Goal: Task Accomplishment & Management: Manage account settings

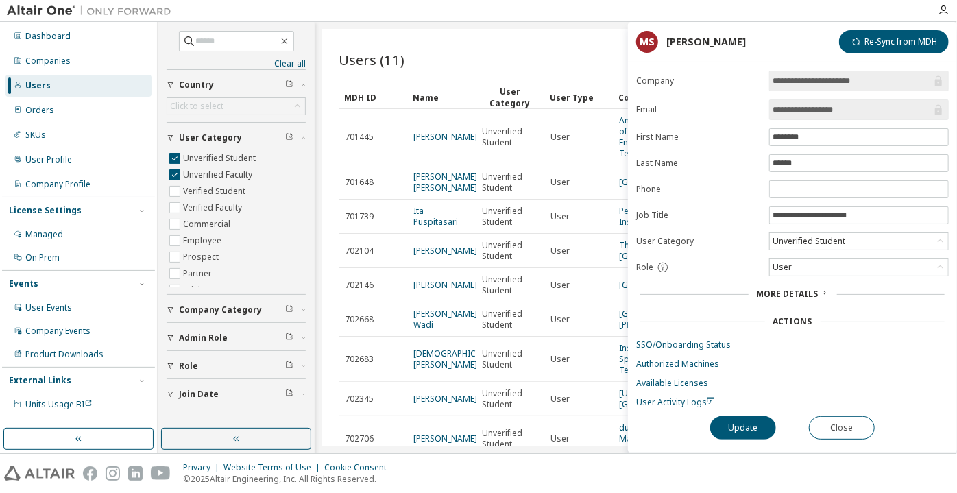
click at [795, 103] on input "**********" at bounding box center [852, 110] width 159 height 14
click at [795, 104] on input "**********" at bounding box center [852, 110] width 159 height 14
click at [854, 433] on button "Close" at bounding box center [842, 427] width 66 height 23
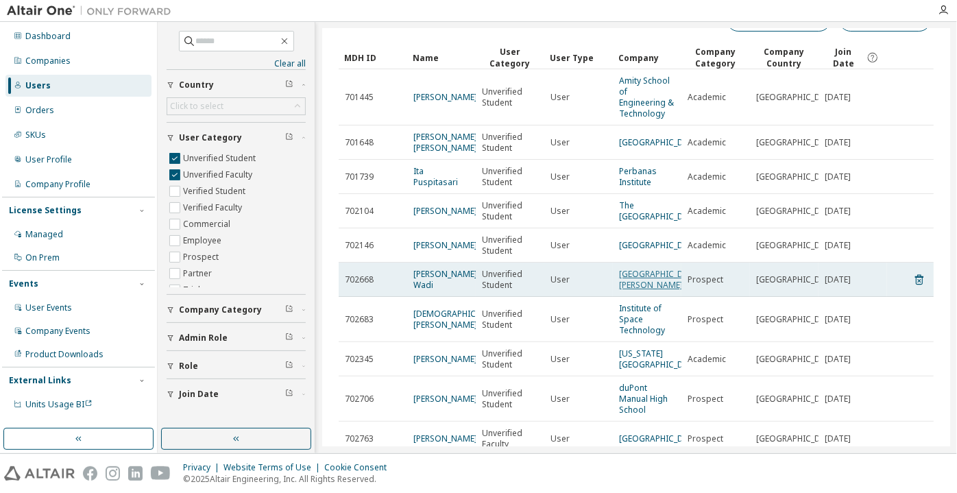
scroll to position [62, 0]
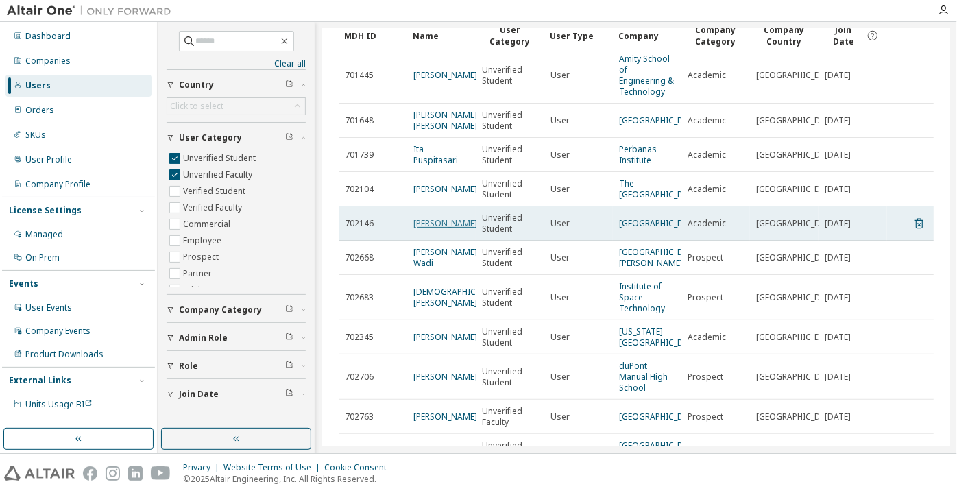
click at [444, 229] on link "[PERSON_NAME]" at bounding box center [445, 223] width 64 height 12
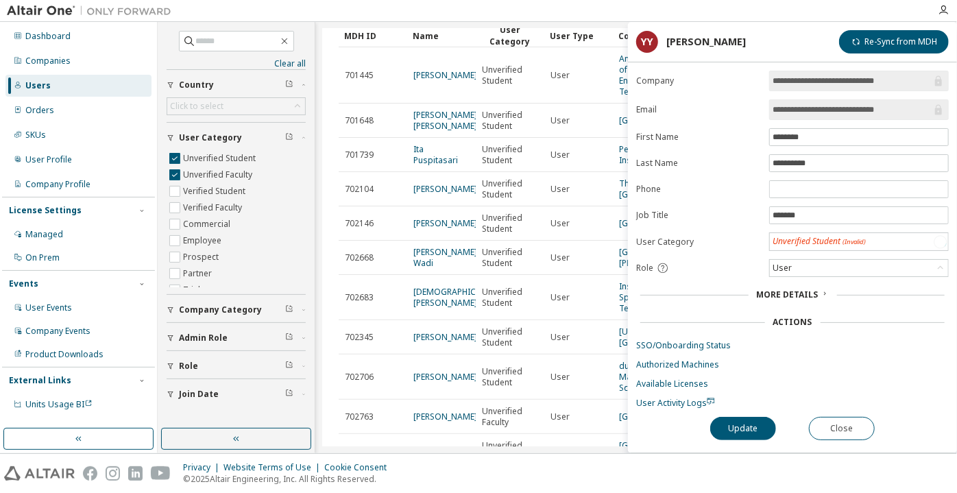
drag, startPoint x: 900, startPoint y: 109, endPoint x: 858, endPoint y: 111, distance: 42.6
click at [858, 111] on input "**********" at bounding box center [852, 110] width 159 height 14
click at [831, 118] on form "**********" at bounding box center [792, 239] width 313 height 337
click at [828, 115] on span "**********" at bounding box center [859, 109] width 180 height 21
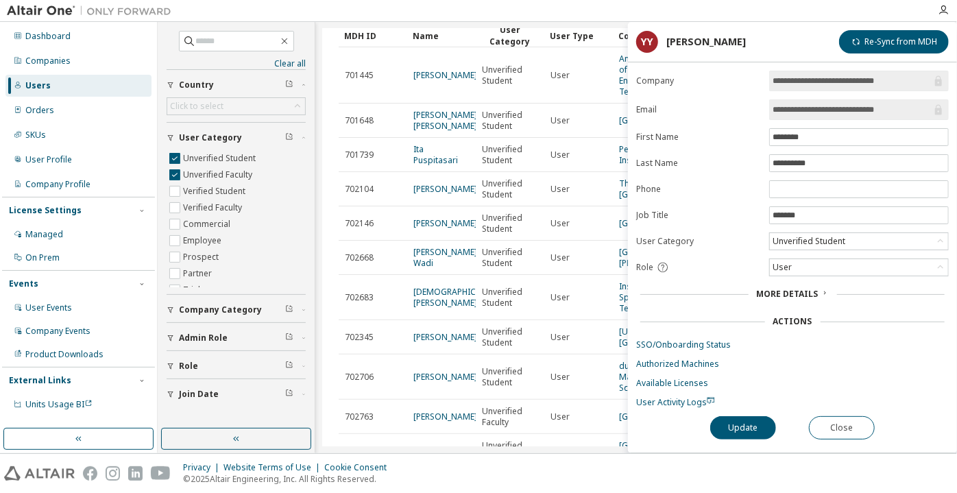
click at [828, 115] on span "**********" at bounding box center [859, 109] width 180 height 21
click at [814, 433] on button "Close" at bounding box center [842, 427] width 66 height 23
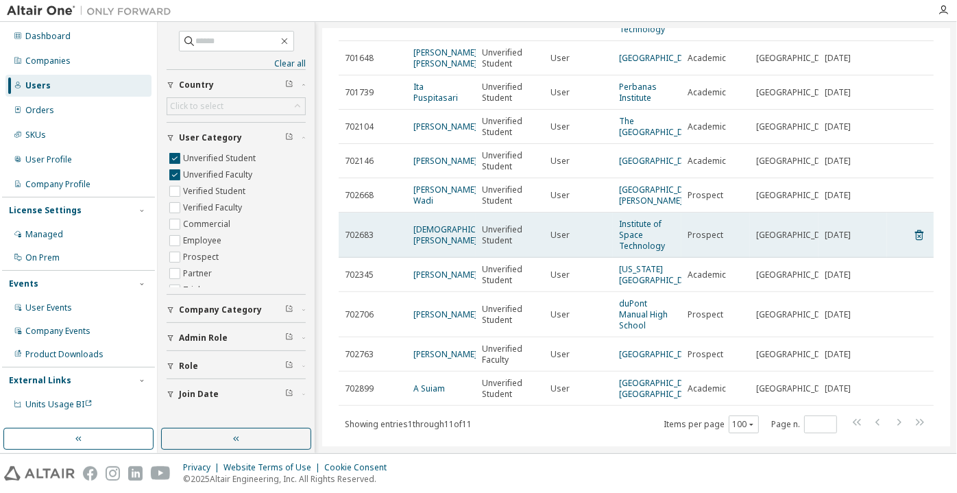
scroll to position [187, 0]
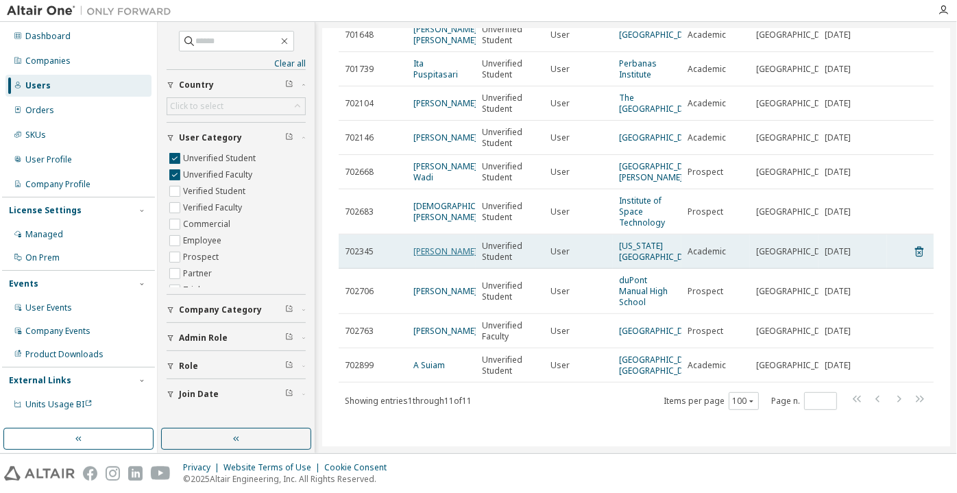
click at [448, 245] on link "Jared Jennings" at bounding box center [445, 251] width 64 height 12
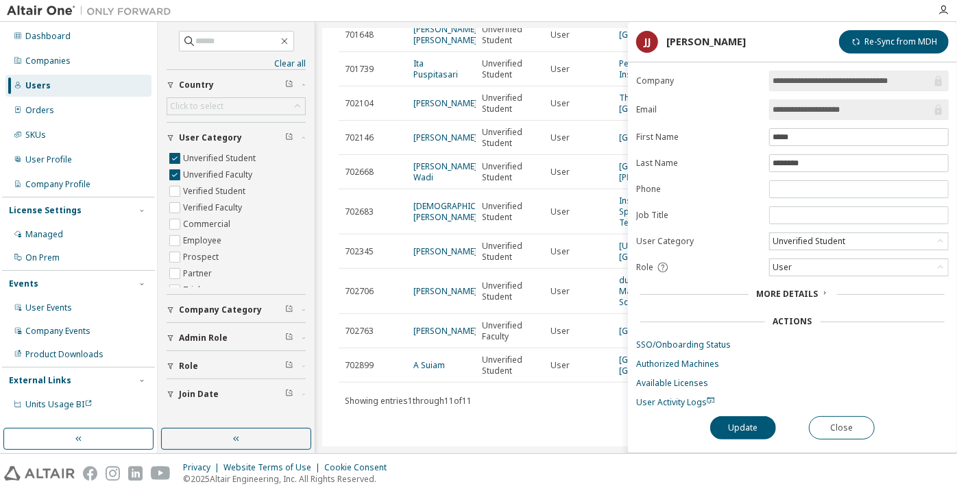
drag, startPoint x: 872, startPoint y: 112, endPoint x: 813, endPoint y: 117, distance: 59.8
click at [813, 116] on span "**********" at bounding box center [859, 109] width 180 height 21
click at [798, 110] on input "**********" at bounding box center [852, 110] width 159 height 14
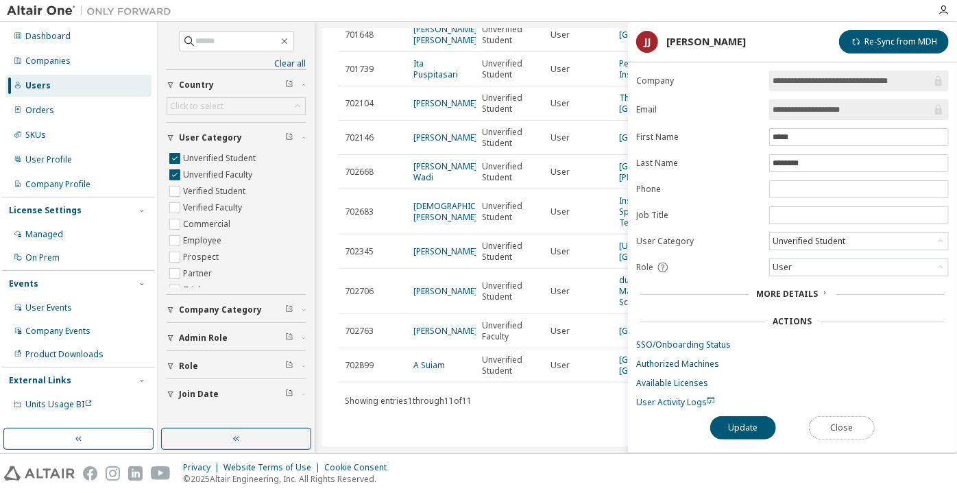
click at [832, 420] on button "Close" at bounding box center [842, 427] width 66 height 23
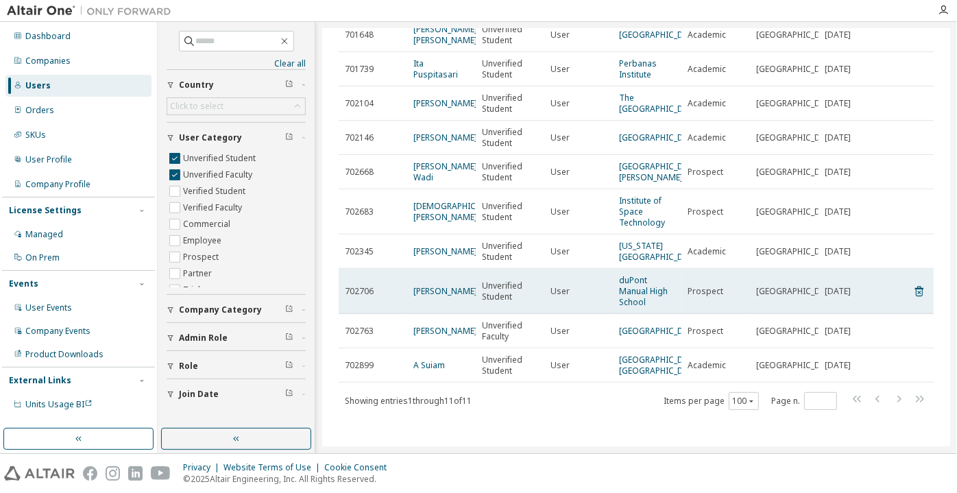
scroll to position [212, 0]
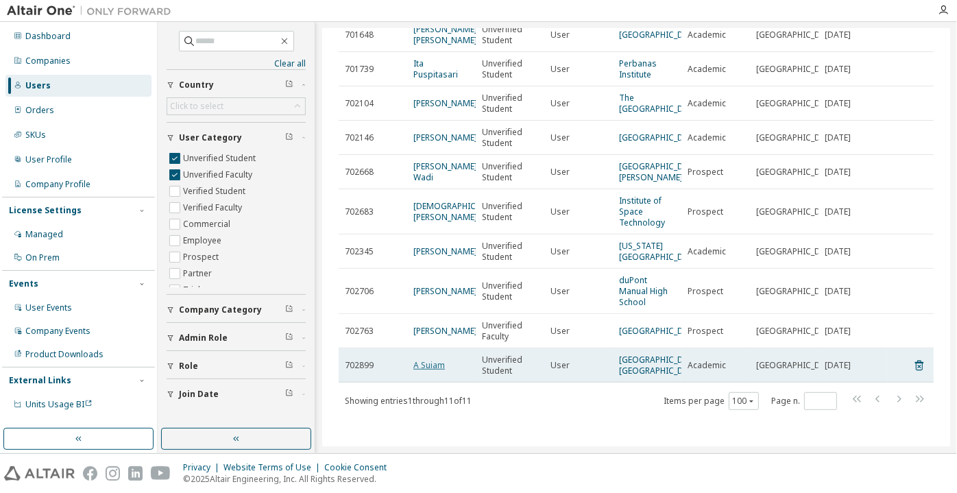
click at [431, 359] on link "A Suiam" at bounding box center [429, 365] width 32 height 12
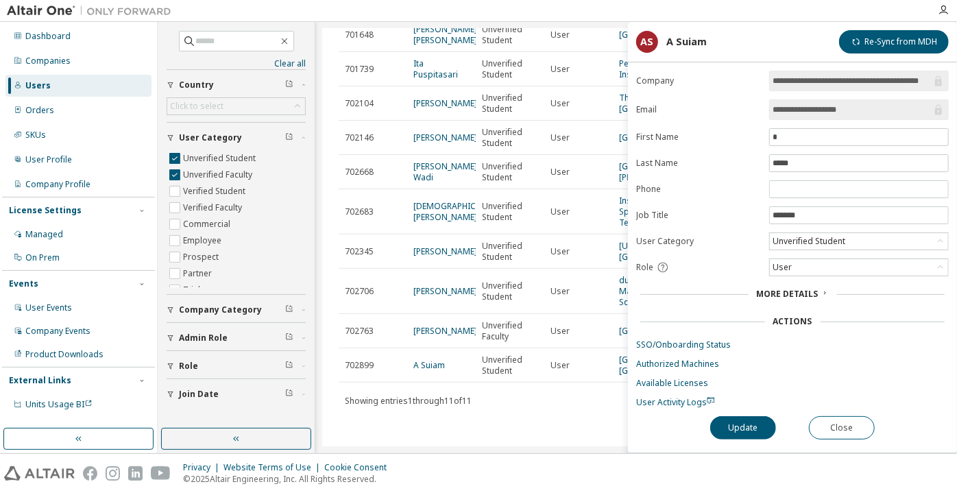
drag, startPoint x: 859, startPoint y: 109, endPoint x: 815, endPoint y: 107, distance: 43.2
click at [815, 107] on input "**********" at bounding box center [852, 110] width 159 height 14
click at [804, 112] on input "**********" at bounding box center [852, 110] width 159 height 14
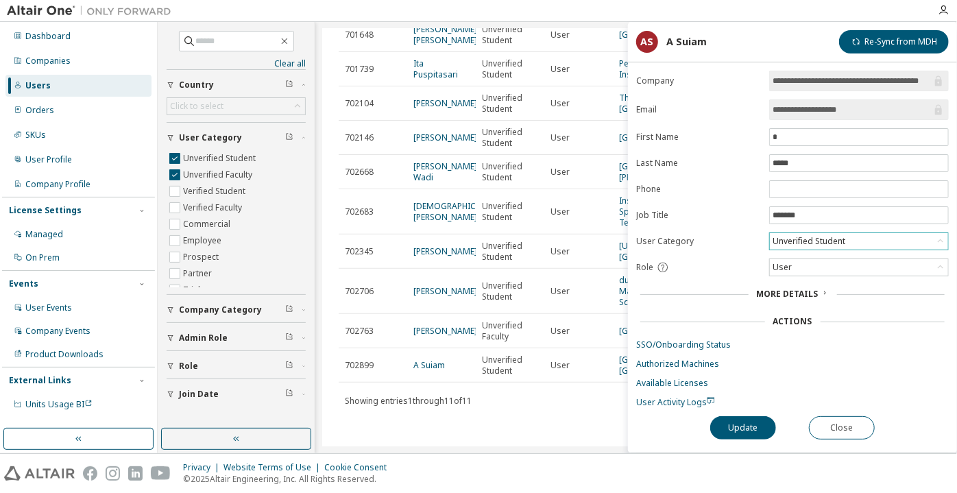
click at [807, 237] on div "Unverified Student" at bounding box center [809, 241] width 77 height 15
click at [812, 278] on li "Verified Student" at bounding box center [859, 274] width 176 height 18
click at [755, 430] on button "Update" at bounding box center [743, 427] width 66 height 23
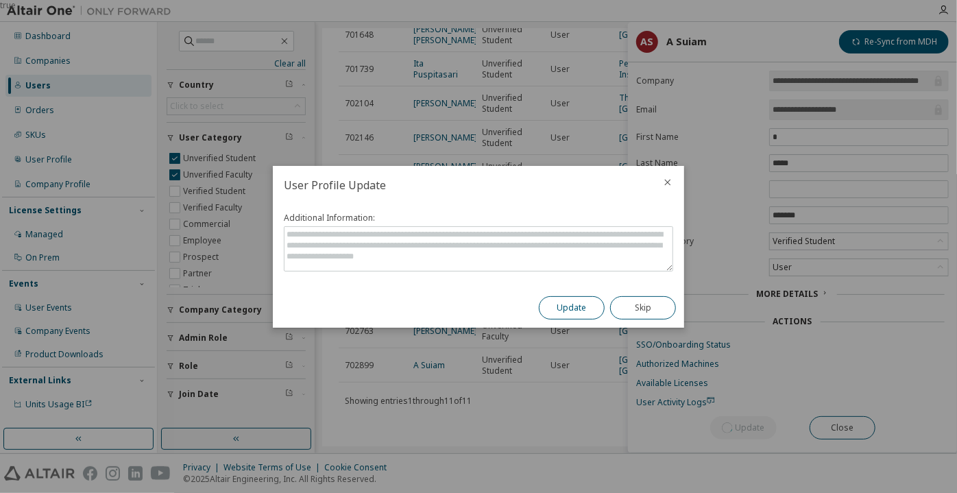
click at [581, 303] on button "Update" at bounding box center [572, 307] width 66 height 23
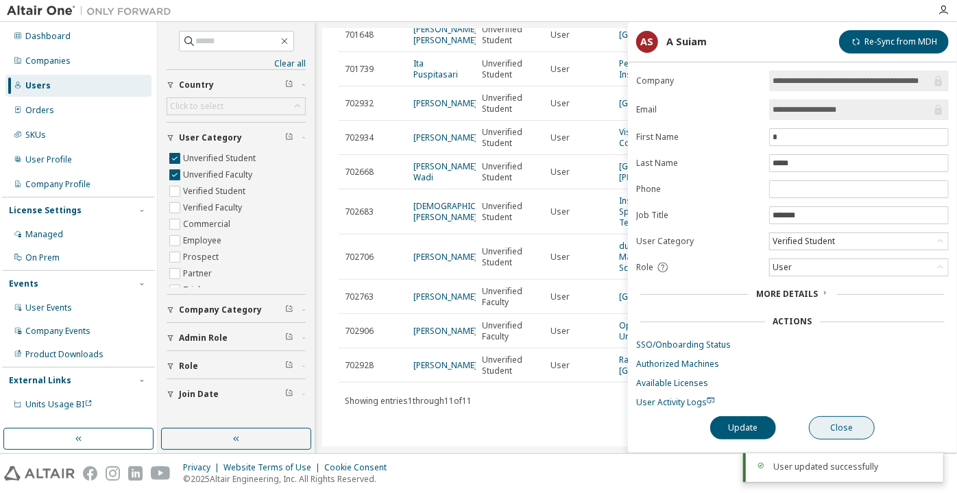
scroll to position [179, 0]
click at [861, 426] on button "Close" at bounding box center [842, 427] width 66 height 23
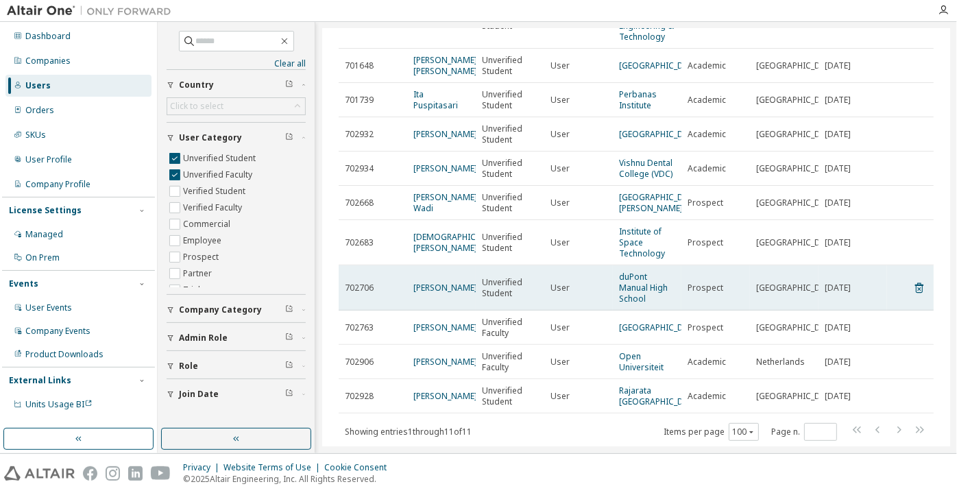
scroll to position [179, 0]
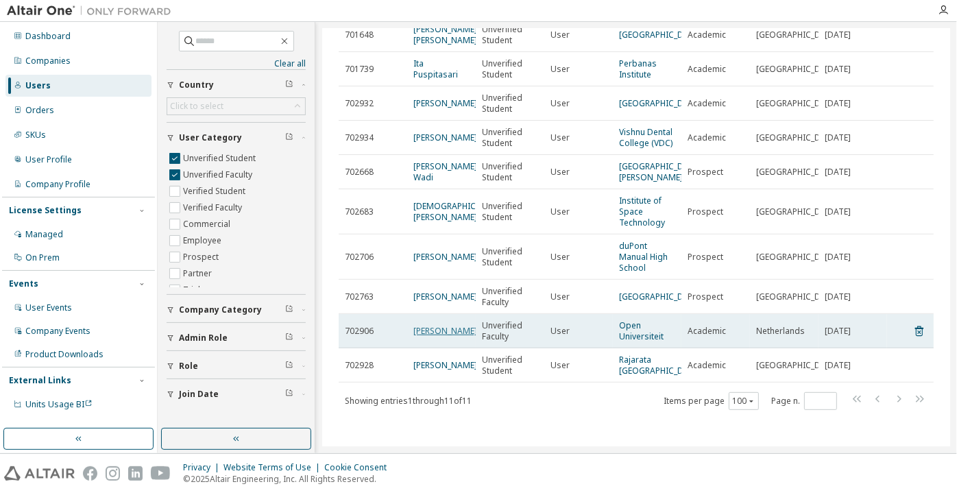
click at [424, 325] on link "Remko Helms" at bounding box center [445, 331] width 64 height 12
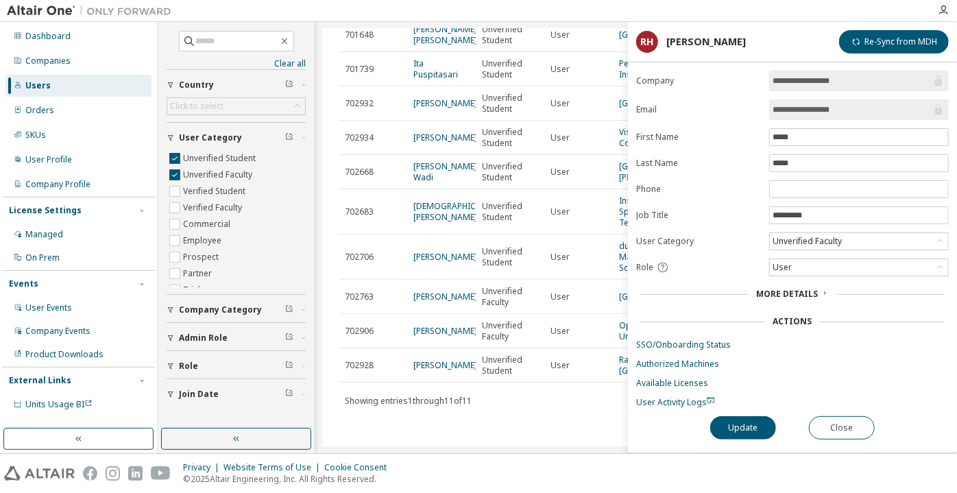
drag, startPoint x: 857, startPoint y: 108, endPoint x: 832, endPoint y: 111, distance: 25.5
click at [832, 111] on input "**********" at bounding box center [852, 110] width 159 height 14
click at [822, 241] on div "Unverified Faculty" at bounding box center [807, 241] width 73 height 15
drag, startPoint x: 811, startPoint y: 302, endPoint x: 807, endPoint y: 313, distance: 10.8
click at [811, 303] on li "Verified Faculty" at bounding box center [859, 310] width 176 height 18
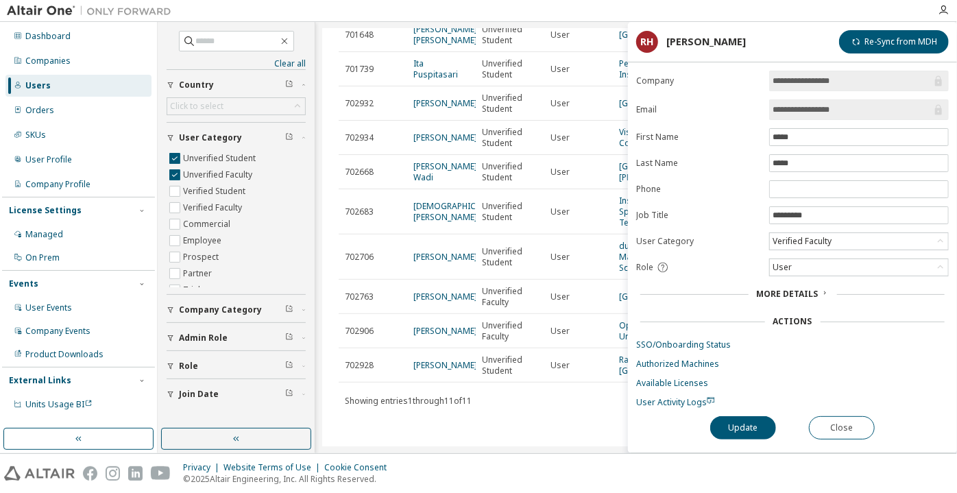
click at [755, 436] on div "**********" at bounding box center [792, 262] width 329 height 382
click at [752, 425] on button "Update" at bounding box center [743, 427] width 66 height 23
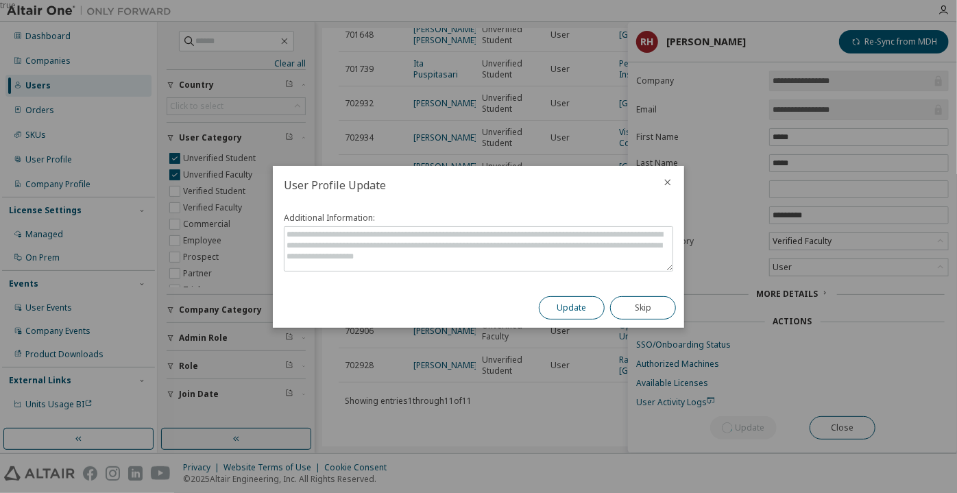
click at [586, 317] on button "Update" at bounding box center [572, 307] width 66 height 23
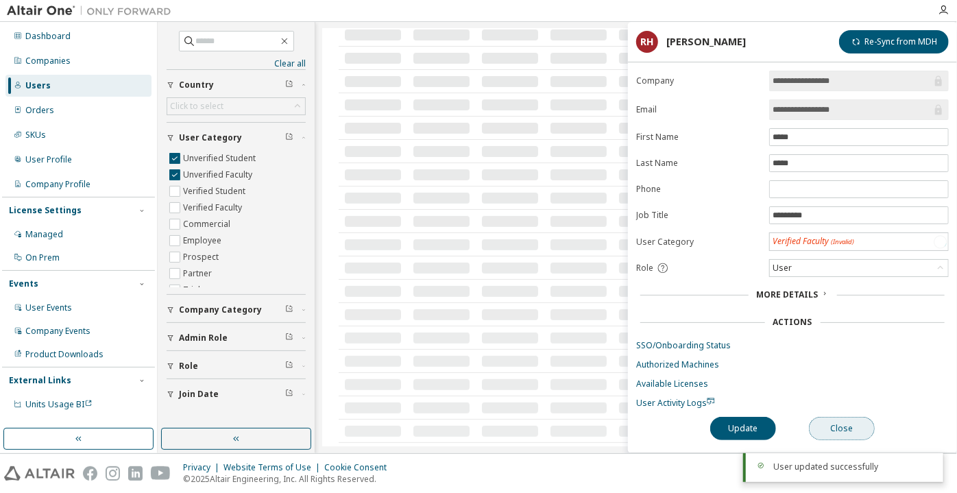
click at [830, 422] on button "Close" at bounding box center [842, 428] width 66 height 23
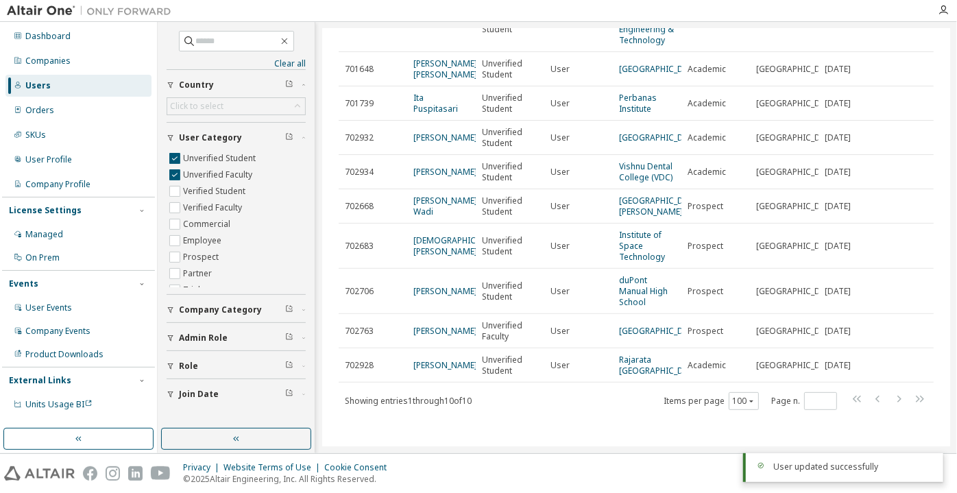
scroll to position [144, 0]
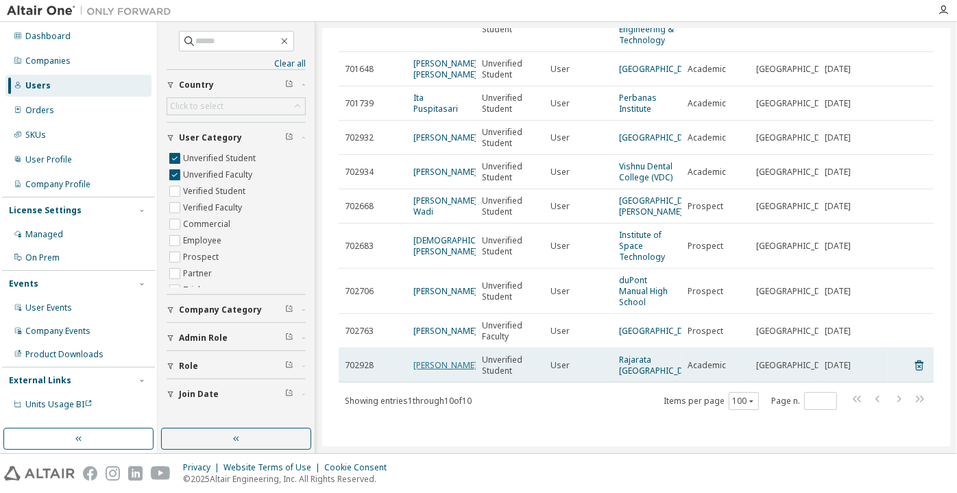
click at [442, 359] on link "S M Darshani Nuwanthika Jayawardane" at bounding box center [445, 365] width 64 height 12
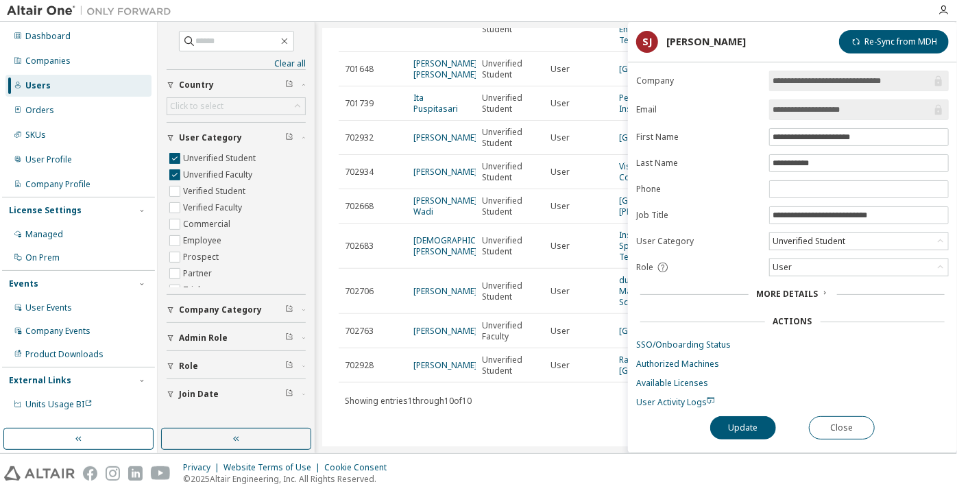
drag, startPoint x: 854, startPoint y: 107, endPoint x: 804, endPoint y: 112, distance: 50.4
click at [804, 112] on input "**********" at bounding box center [852, 110] width 159 height 14
drag, startPoint x: 830, startPoint y: 424, endPoint x: 819, endPoint y: 422, distance: 12.0
click at [830, 425] on button "Close" at bounding box center [842, 427] width 66 height 23
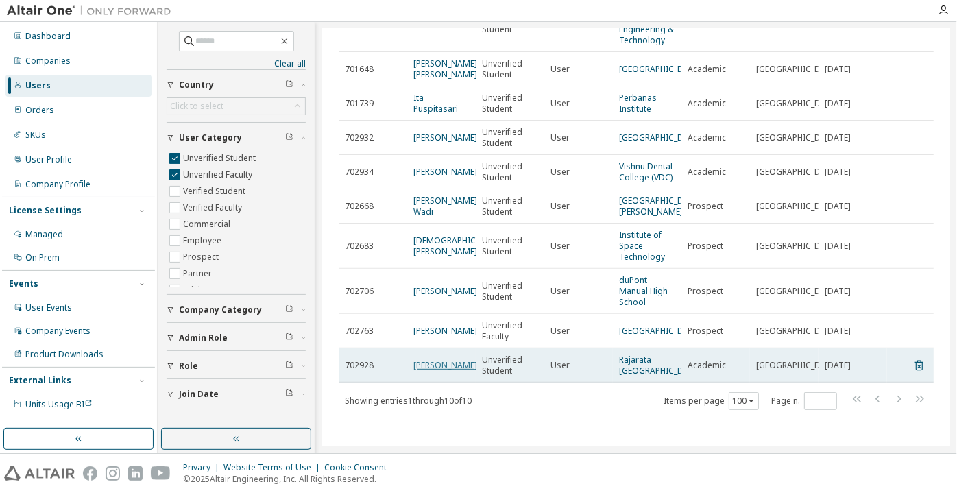
click at [429, 369] on link "S M Darshani Nuwanthika Jayawardane" at bounding box center [445, 365] width 64 height 12
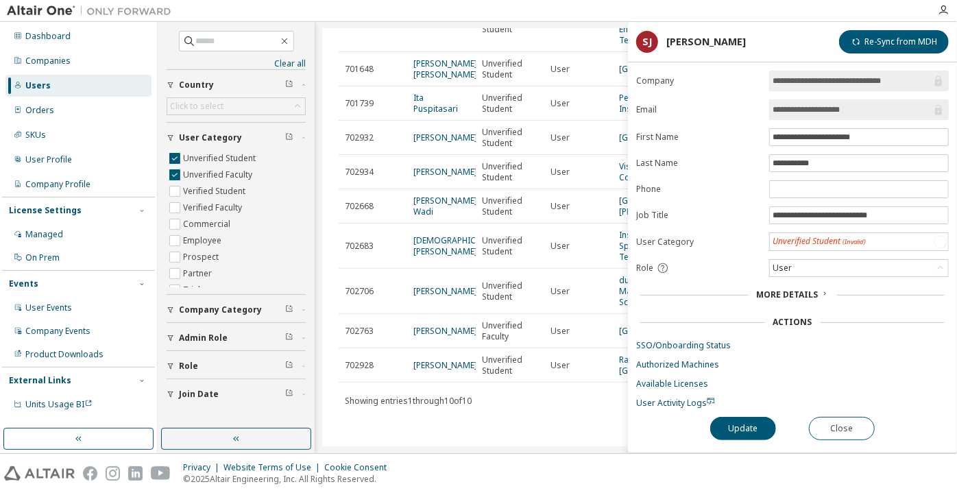
drag, startPoint x: 865, startPoint y: 106, endPoint x: 749, endPoint y: 121, distance: 116.9
click at [749, 121] on form "**********" at bounding box center [792, 240] width 313 height 338
click at [796, 244] on div "Unverified Student (Invalid)" at bounding box center [819, 242] width 97 height 16
click at [797, 237] on div "Unverified Student (Invalid)" at bounding box center [819, 242] width 93 height 12
click at [742, 237] on label "User Category" at bounding box center [698, 242] width 125 height 11
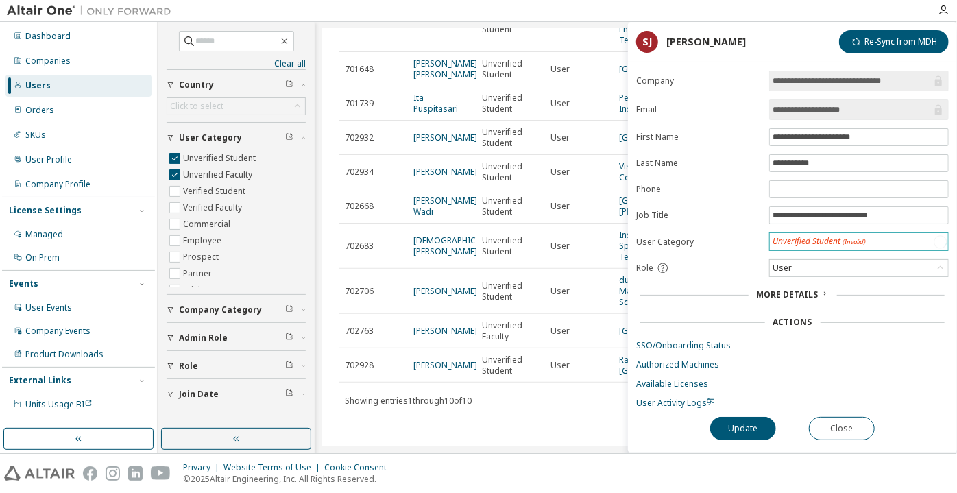
click at [800, 237] on div "Unverified Student (Invalid)" at bounding box center [819, 242] width 93 height 12
click at [835, 418] on button "Close" at bounding box center [842, 428] width 66 height 23
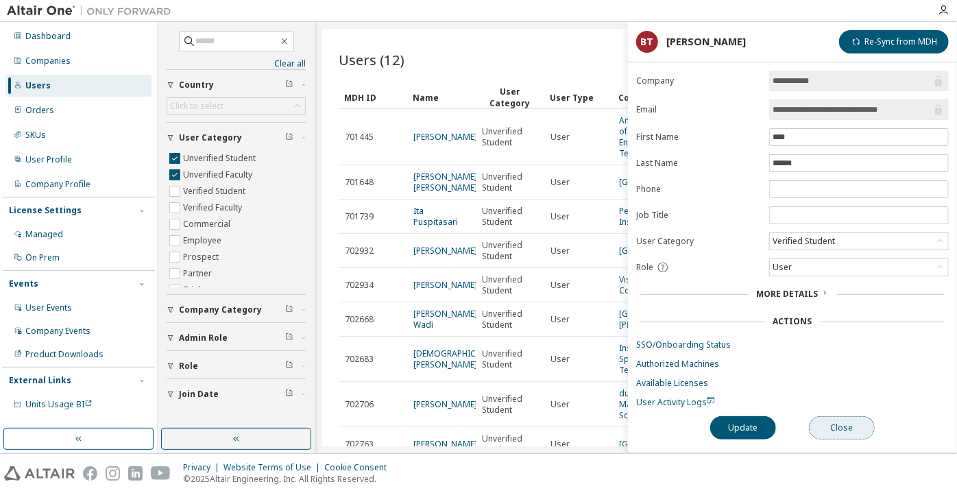
click at [850, 420] on button "Close" at bounding box center [842, 427] width 66 height 23
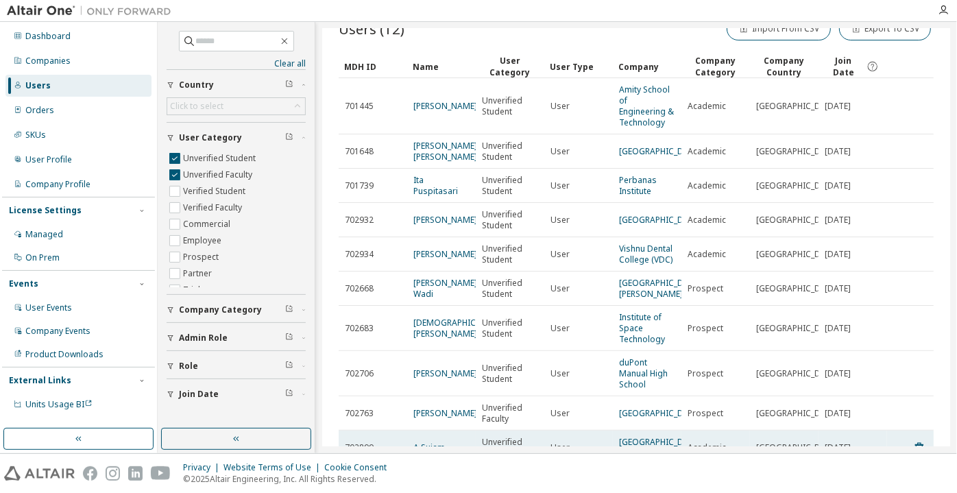
scroll to position [155, 0]
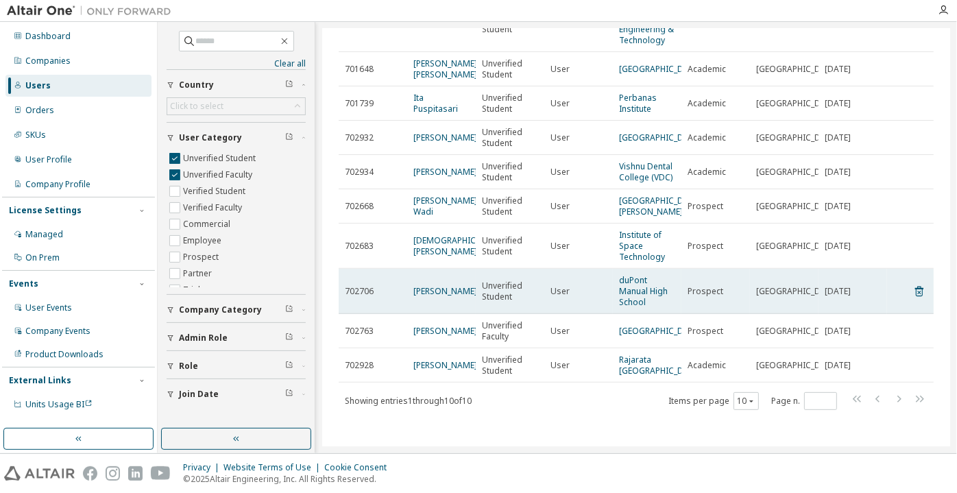
scroll to position [144, 0]
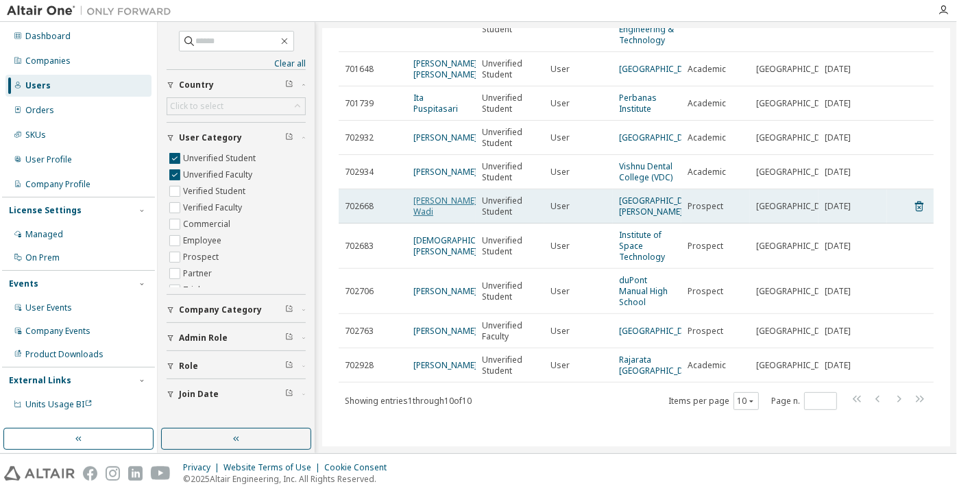
click at [446, 195] on link "Hagar Wadi" at bounding box center [445, 206] width 64 height 23
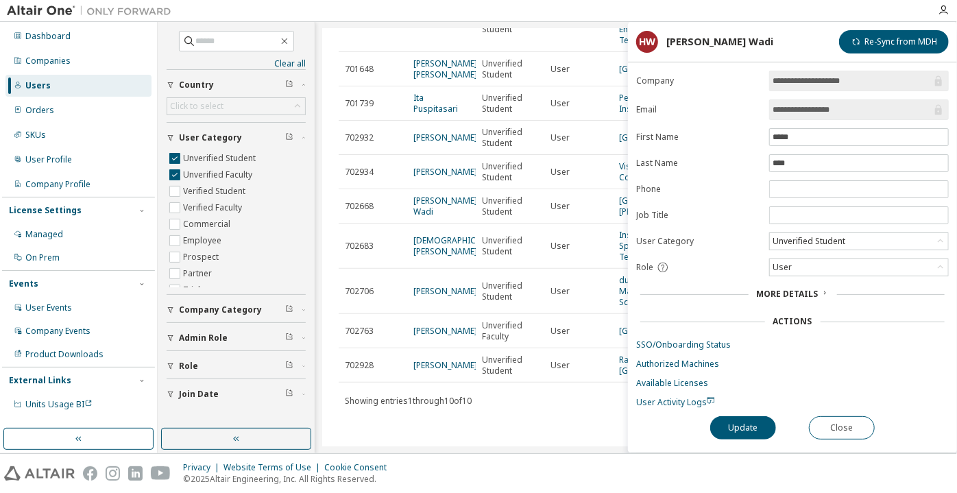
drag, startPoint x: 856, startPoint y: 105, endPoint x: 811, endPoint y: 108, distance: 44.7
click at [811, 108] on input "**********" at bounding box center [852, 110] width 159 height 14
click at [848, 431] on button "Close" at bounding box center [842, 427] width 66 height 23
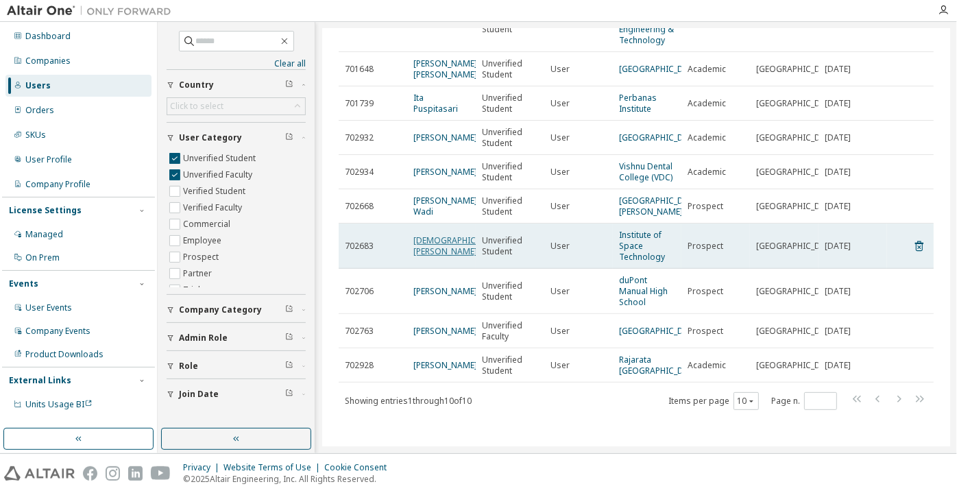
click at [431, 235] on link "[DEMOGRAPHIC_DATA][PERSON_NAME]" at bounding box center [458, 246] width 90 height 23
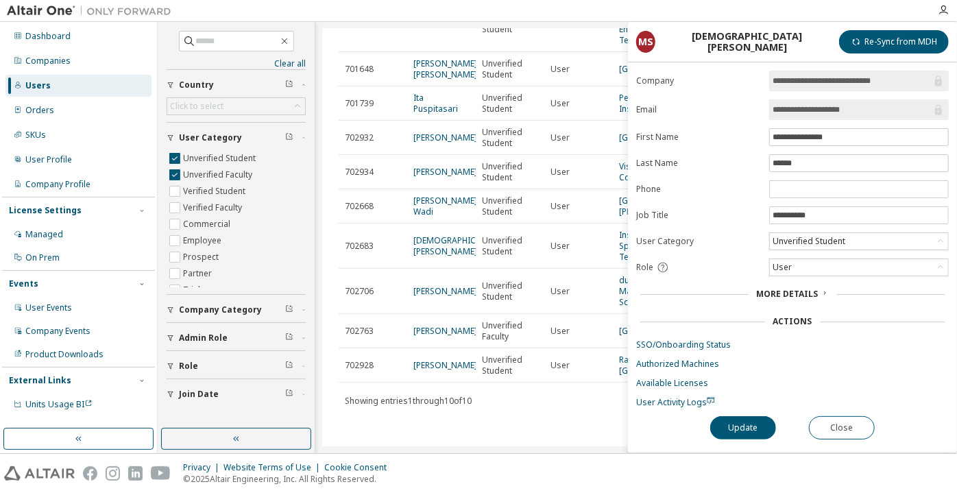
drag, startPoint x: 865, startPoint y: 106, endPoint x: 821, endPoint y: 117, distance: 44.7
click at [821, 117] on span "**********" at bounding box center [859, 109] width 180 height 21
click at [861, 416] on button "Close" at bounding box center [842, 427] width 66 height 23
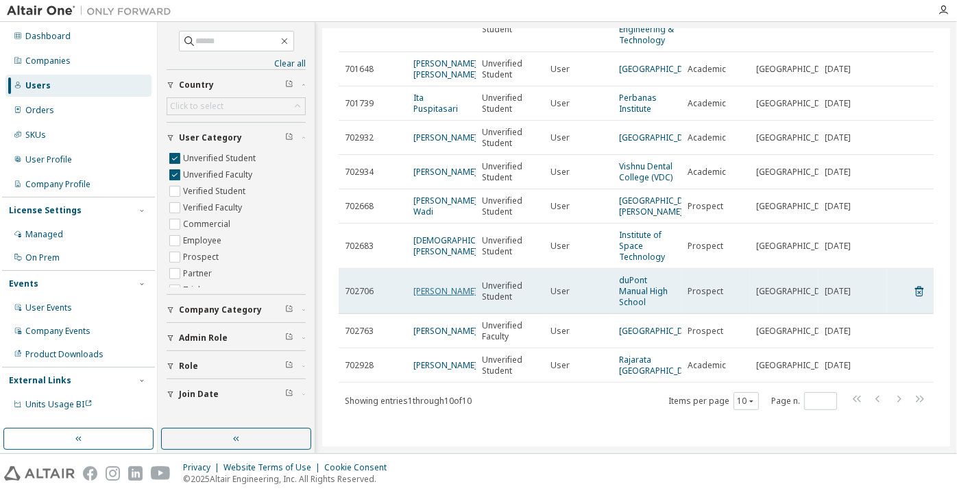
click at [435, 285] on link "[PERSON_NAME]" at bounding box center [445, 291] width 64 height 12
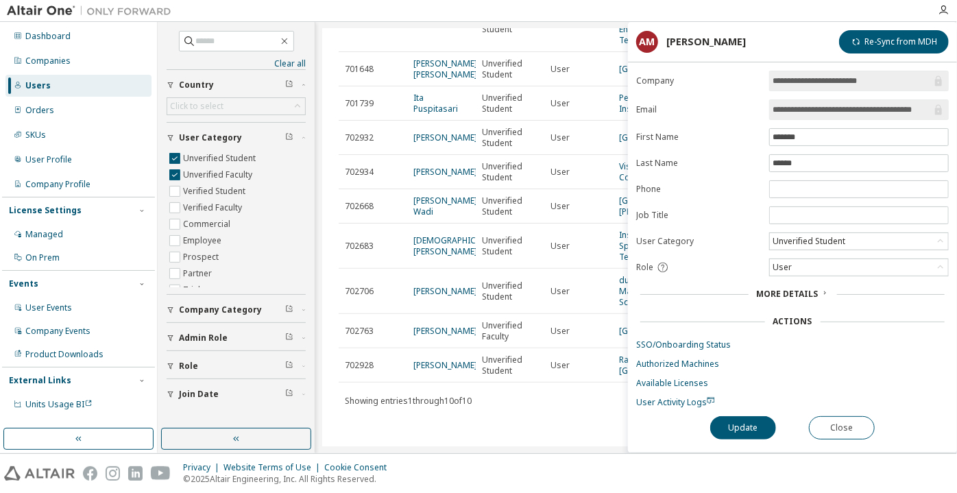
scroll to position [0, 7]
drag, startPoint x: 841, startPoint y: 110, endPoint x: 946, endPoint y: 118, distance: 105.9
click at [946, 118] on span "**********" at bounding box center [859, 109] width 180 height 21
click at [832, 431] on button "Close" at bounding box center [842, 427] width 66 height 23
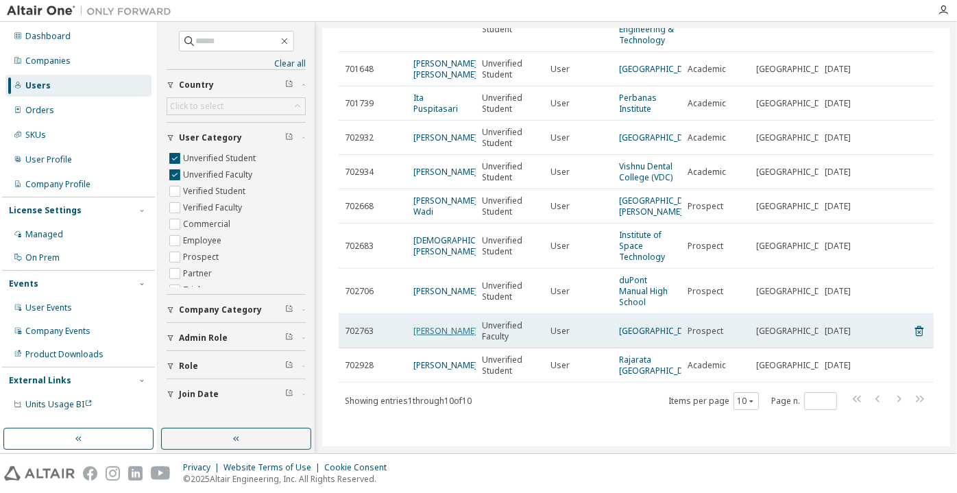
click at [422, 325] on link "[PERSON_NAME]" at bounding box center [445, 331] width 64 height 12
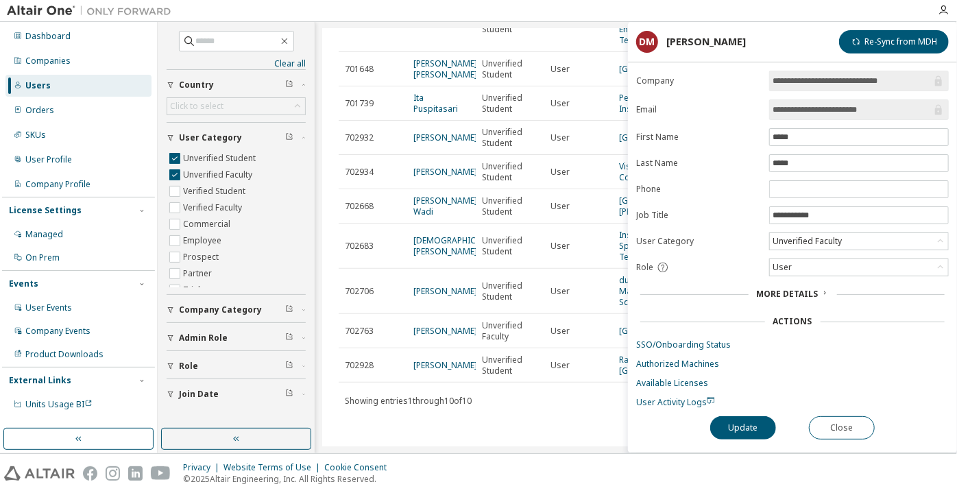
drag, startPoint x: 895, startPoint y: 104, endPoint x: 827, endPoint y: 114, distance: 68.6
click at [827, 114] on input "**********" at bounding box center [852, 110] width 159 height 14
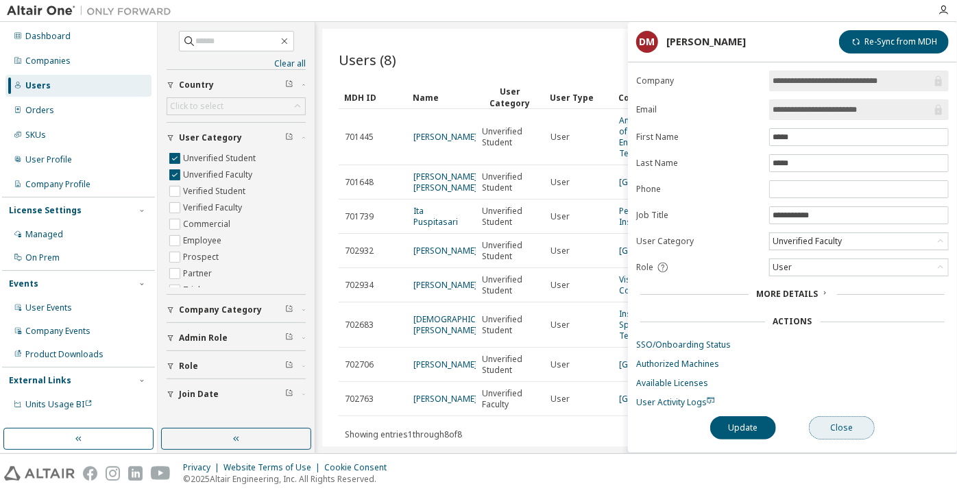
click at [823, 423] on button "Close" at bounding box center [842, 427] width 66 height 23
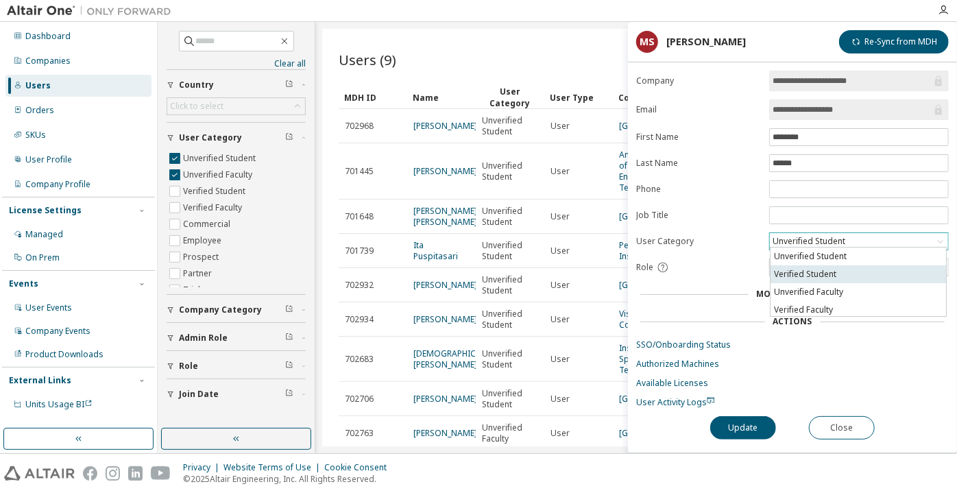
scroll to position [62, 0]
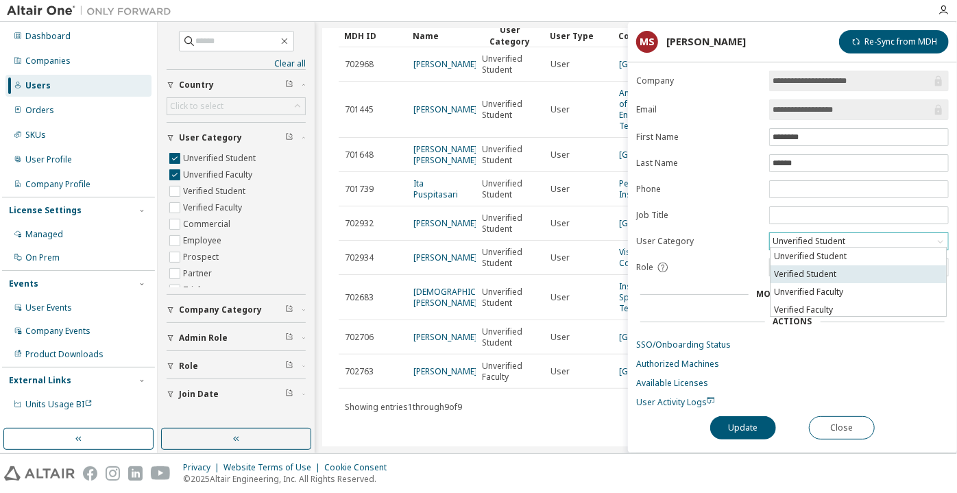
click at [784, 272] on li "Verified Student" at bounding box center [859, 274] width 176 height 18
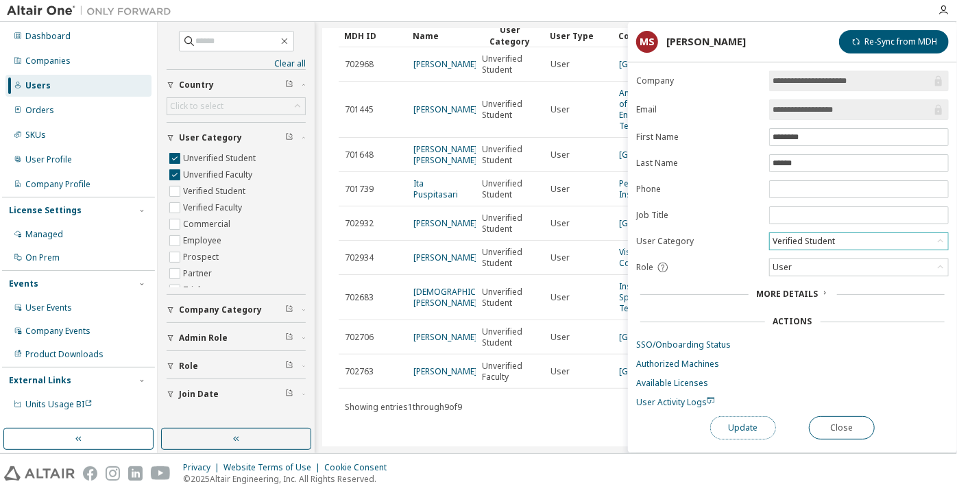
click at [757, 422] on button "Update" at bounding box center [743, 427] width 66 height 23
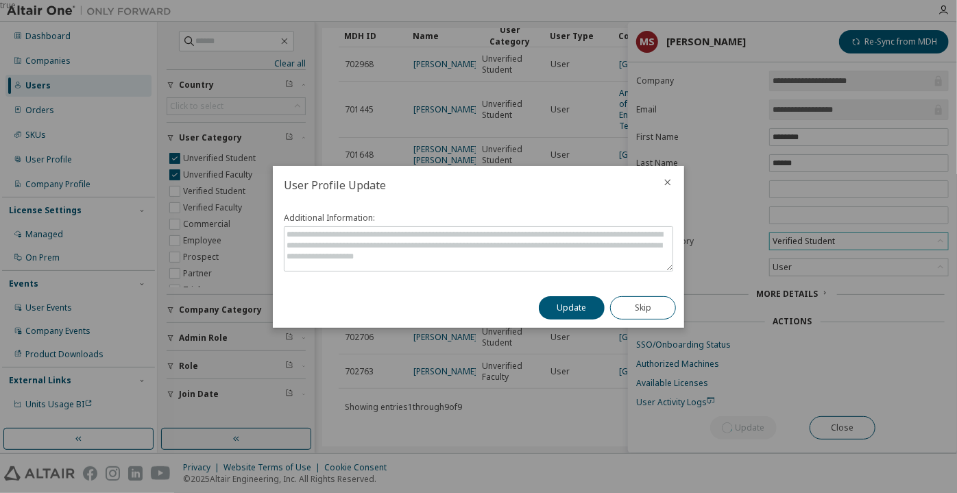
click at [563, 304] on button "Update" at bounding box center [572, 307] width 66 height 23
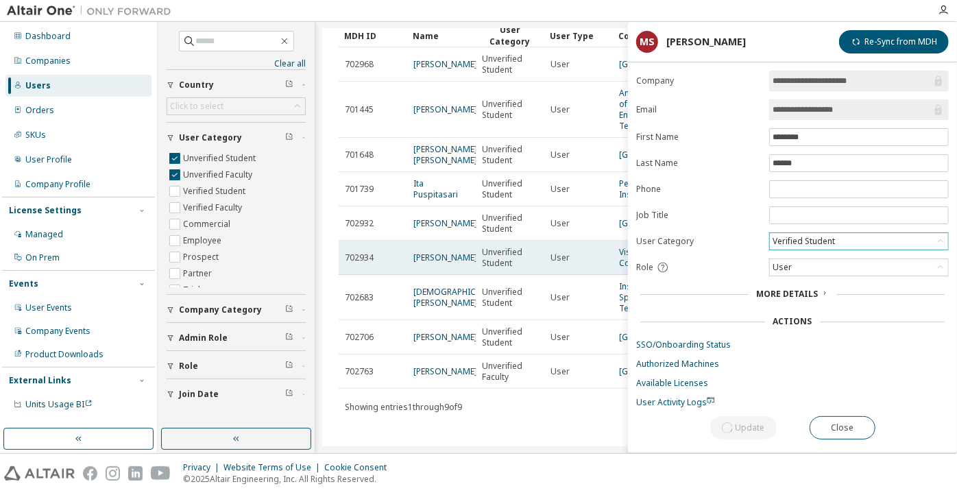
scroll to position [110, 0]
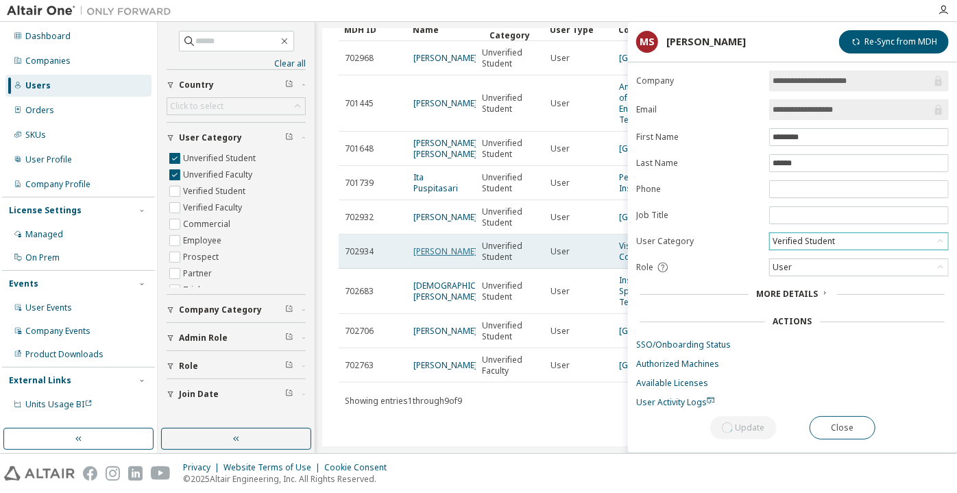
click at [437, 245] on link "[PERSON_NAME]" at bounding box center [445, 251] width 64 height 12
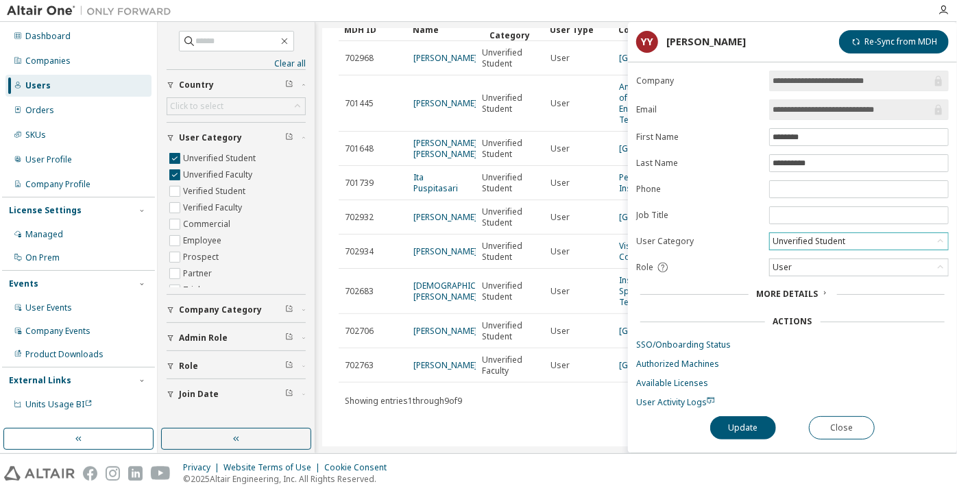
click at [789, 240] on div "Unverified Student" at bounding box center [809, 241] width 77 height 15
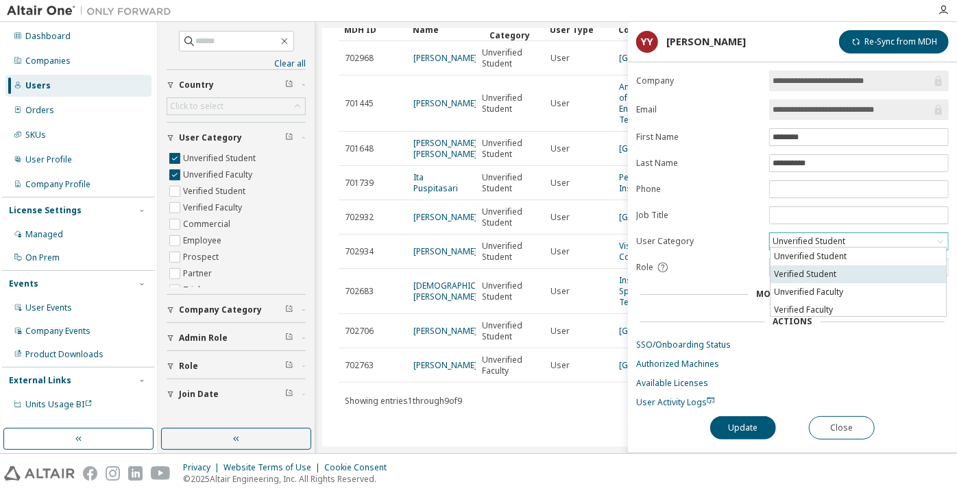
click at [790, 274] on li "Verified Student" at bounding box center [859, 274] width 176 height 18
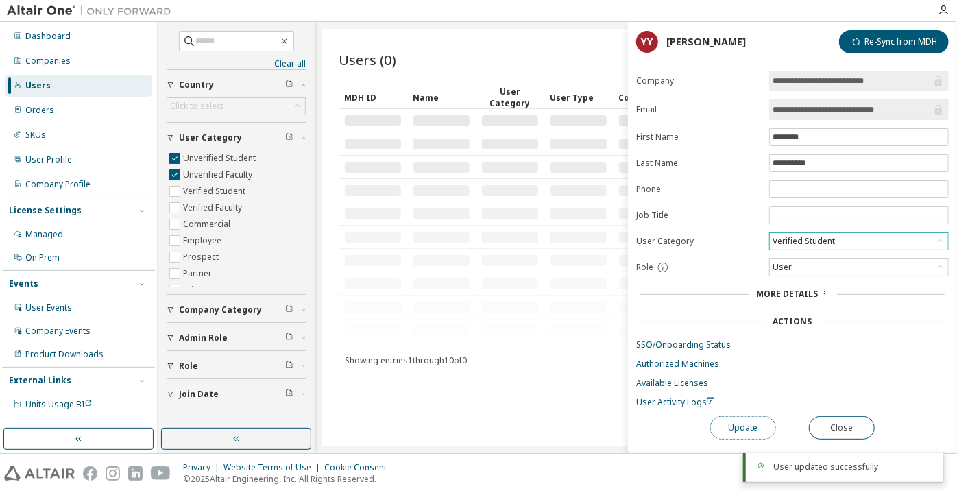
click at [744, 425] on button "Update" at bounding box center [743, 427] width 66 height 23
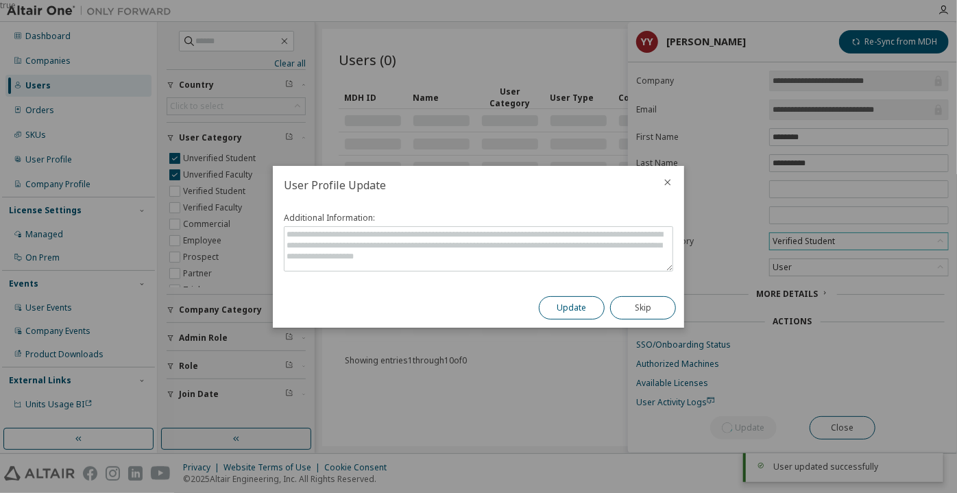
click at [557, 304] on button "Update" at bounding box center [572, 307] width 66 height 23
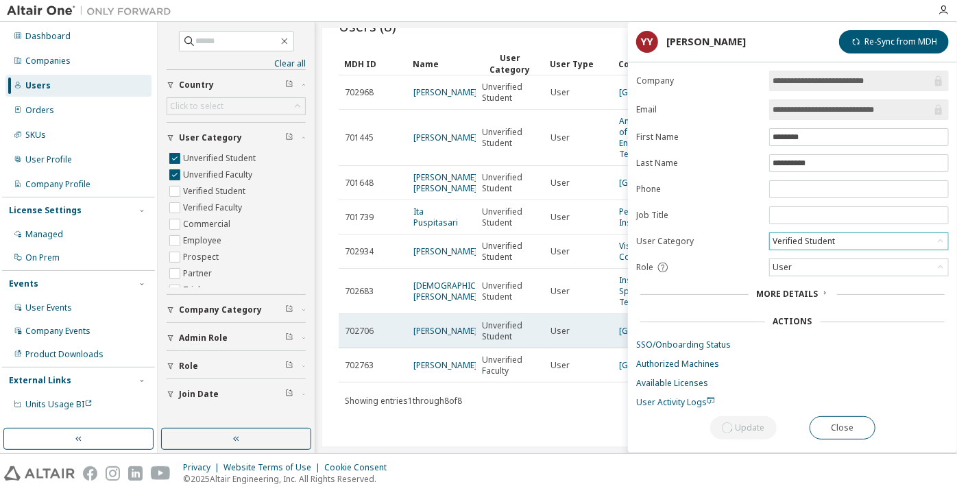
scroll to position [76, 0]
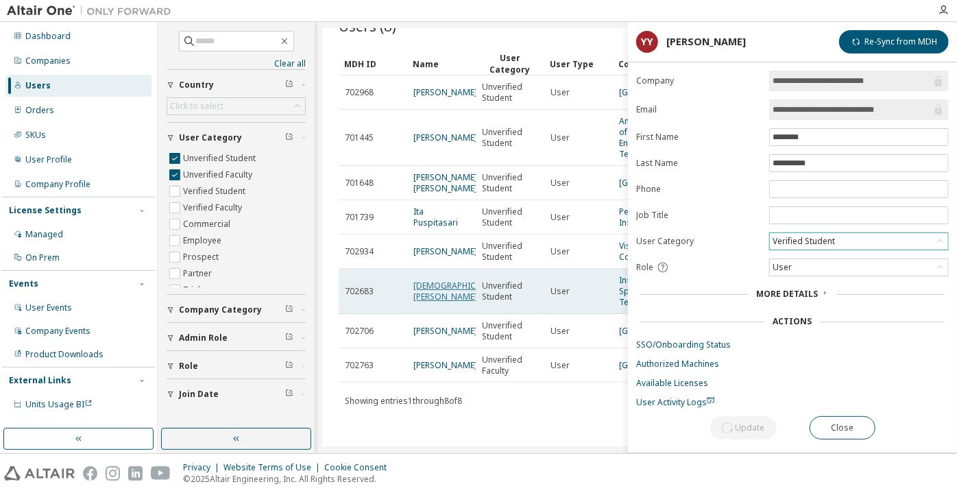
click at [438, 280] on link "[DEMOGRAPHIC_DATA][PERSON_NAME]" at bounding box center [458, 291] width 90 height 23
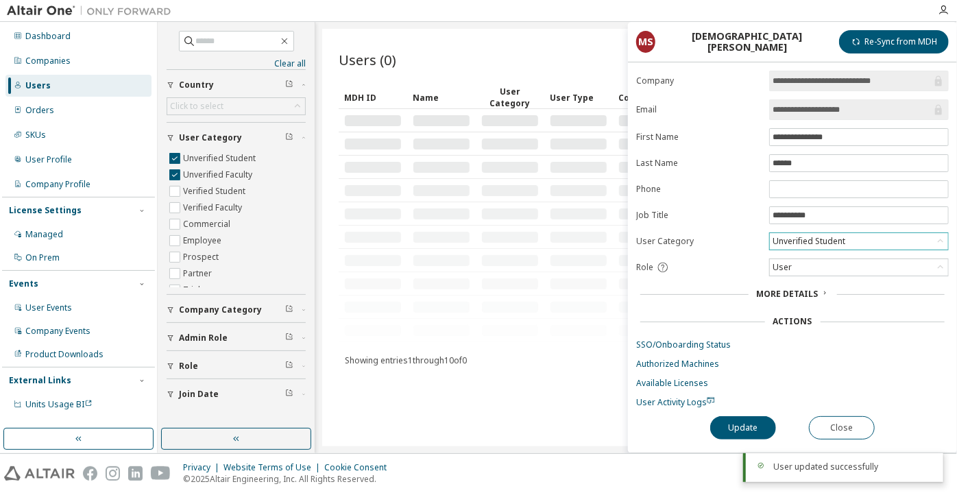
click at [800, 241] on div "Unverified Student" at bounding box center [809, 241] width 77 height 15
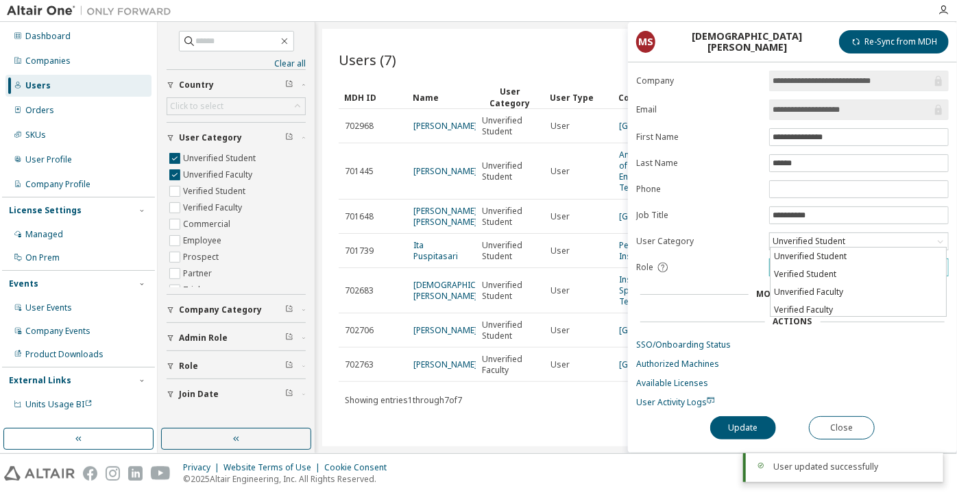
click at [814, 269] on li "Verified Student" at bounding box center [859, 274] width 176 height 18
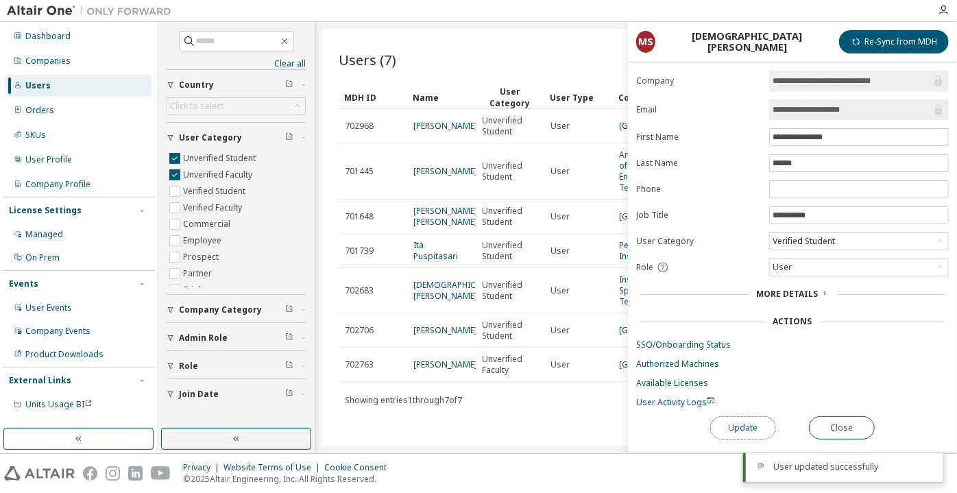
click at [747, 424] on button "Update" at bounding box center [743, 427] width 66 height 23
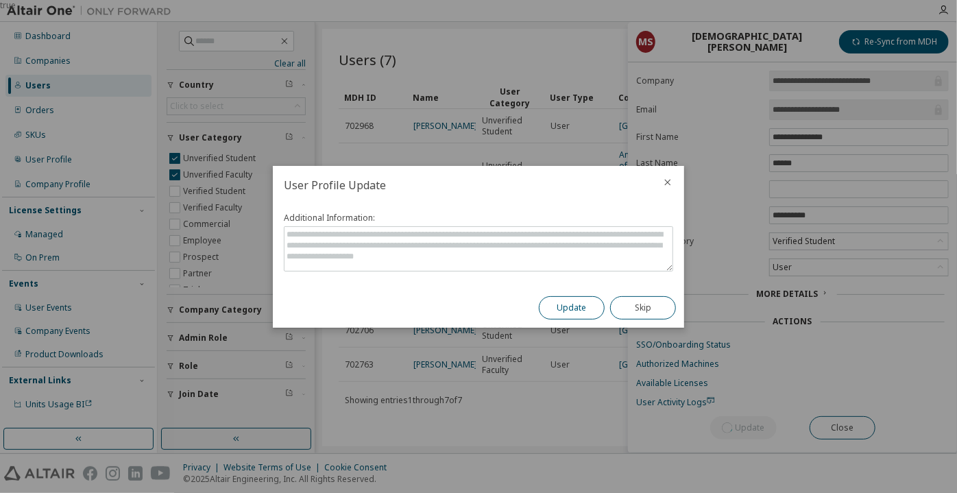
click at [557, 299] on button "Update" at bounding box center [572, 307] width 66 height 23
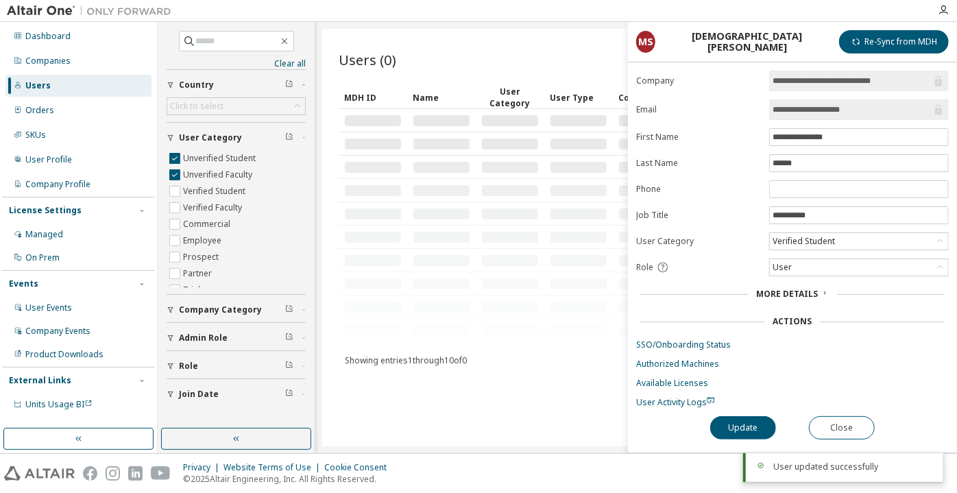
click at [436, 352] on div "Showing entries 1 through 10 of 0 Items per page 10 Page n. *" at bounding box center [636, 360] width 595 height 20
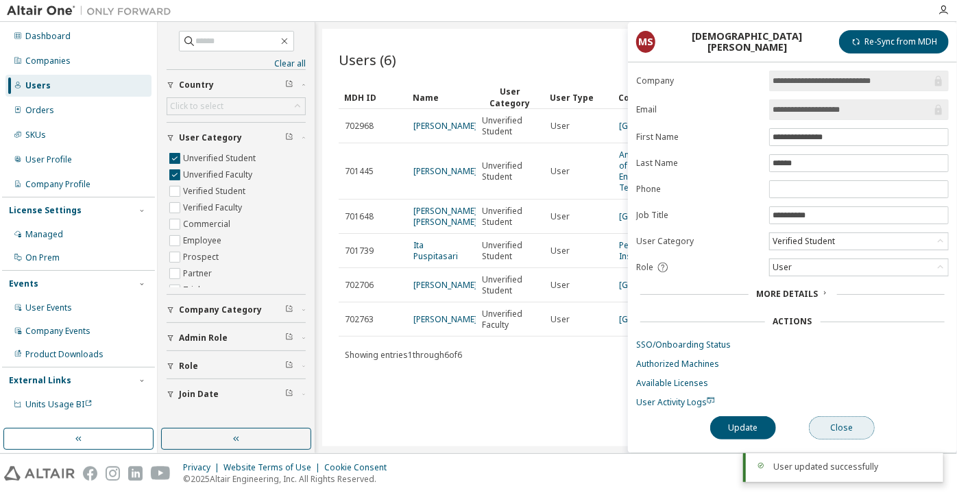
click at [832, 432] on button "Close" at bounding box center [842, 427] width 66 height 23
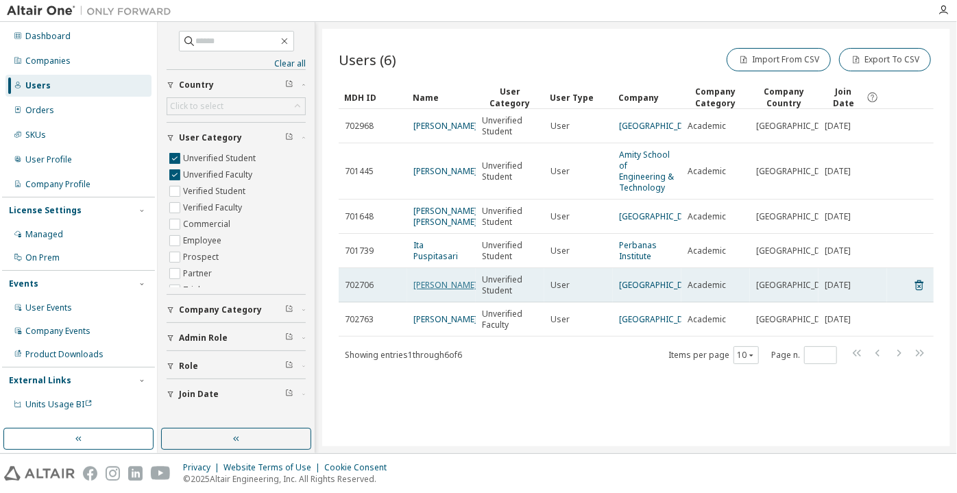
click at [424, 291] on link "[PERSON_NAME]" at bounding box center [445, 285] width 64 height 12
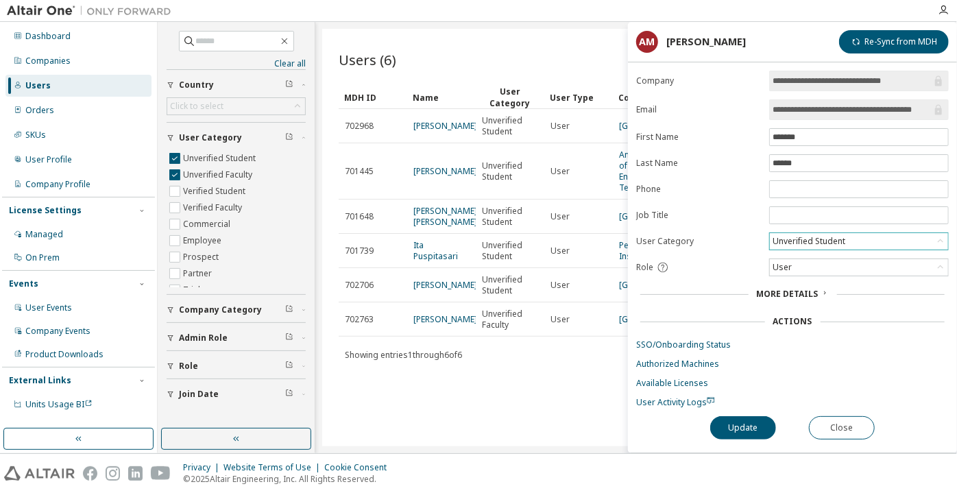
click at [792, 241] on div "Unverified Student" at bounding box center [809, 241] width 77 height 15
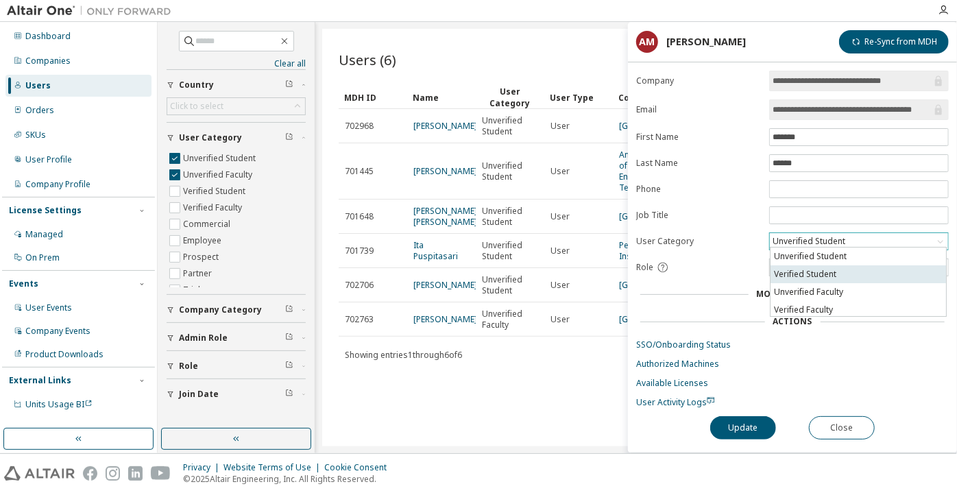
click at [793, 275] on li "Verified Student" at bounding box center [859, 274] width 176 height 18
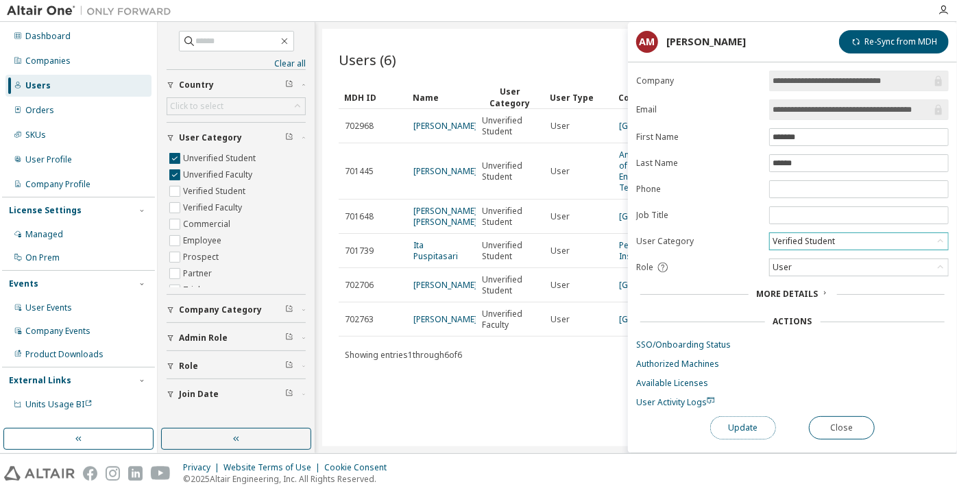
click at [748, 423] on button "Update" at bounding box center [743, 427] width 66 height 23
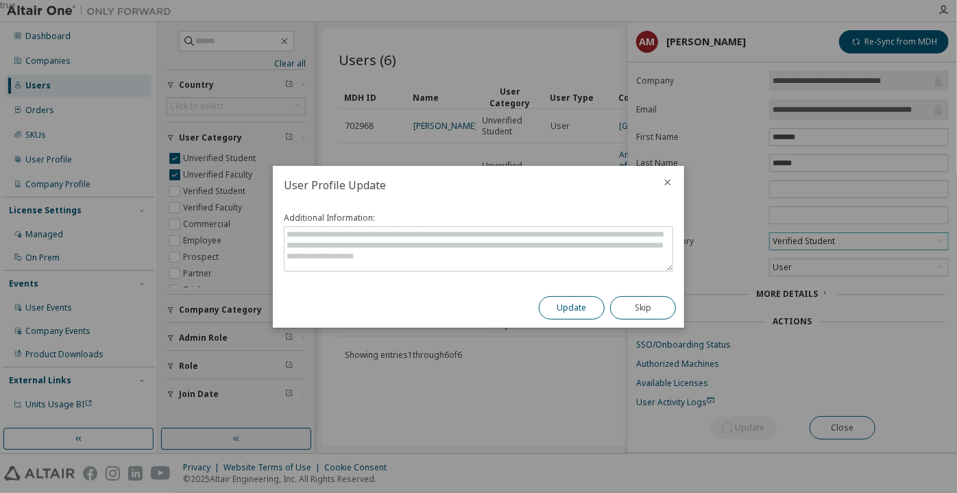
click at [581, 304] on button "Update" at bounding box center [572, 307] width 66 height 23
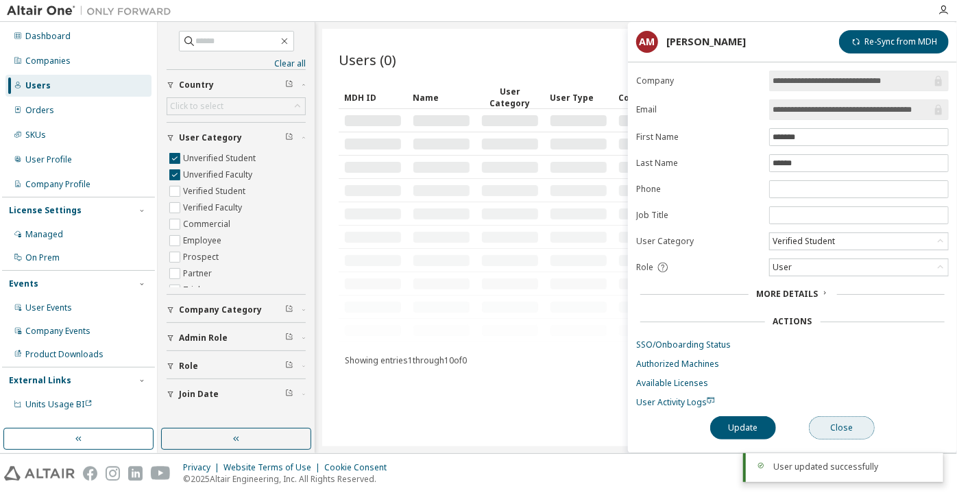
click at [821, 416] on button "Close" at bounding box center [842, 427] width 66 height 23
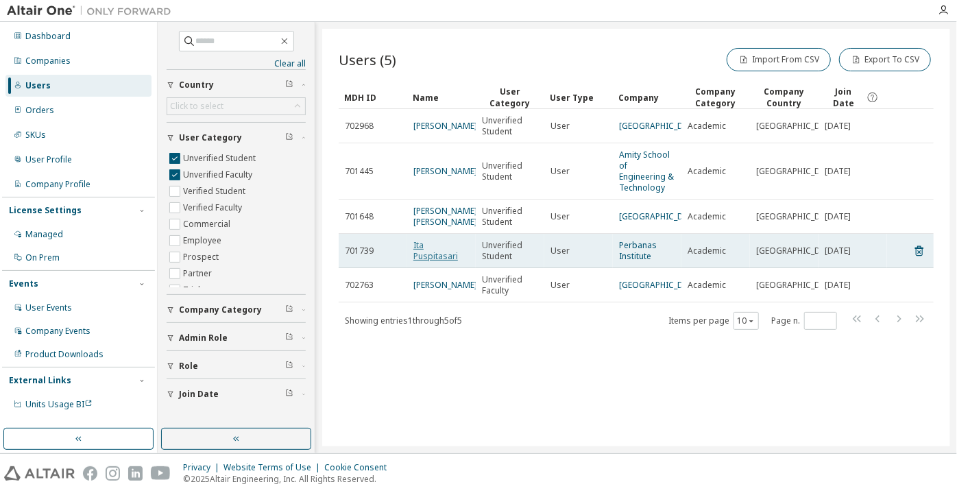
click at [448, 262] on link "Ita Puspitasari" at bounding box center [435, 250] width 45 height 23
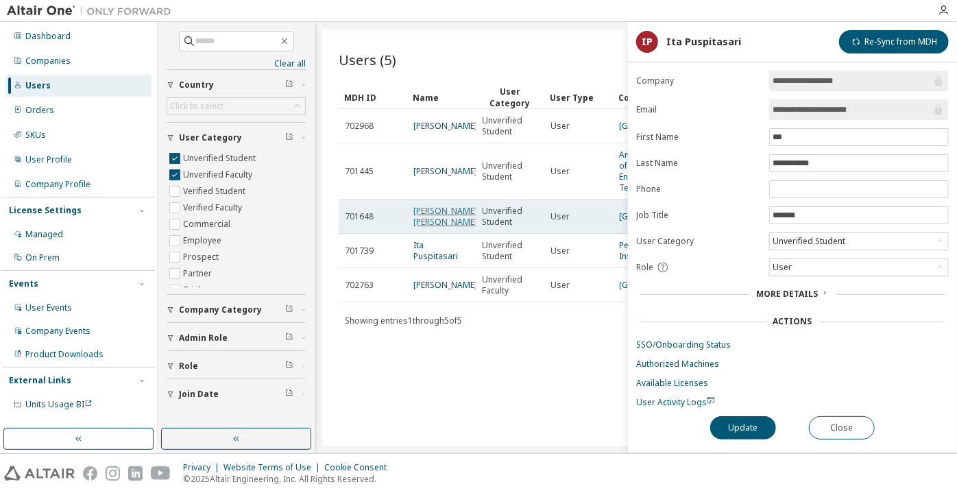
click at [441, 228] on link "[PERSON_NAME] [PERSON_NAME]" at bounding box center [445, 216] width 64 height 23
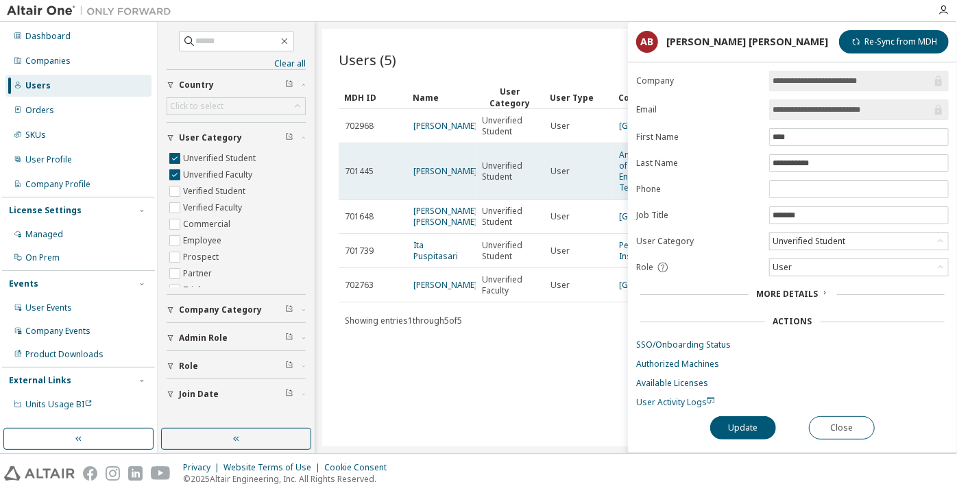
click at [433, 189] on td "[PERSON_NAME]" at bounding box center [441, 171] width 69 height 56
click at [434, 177] on link "[PERSON_NAME]" at bounding box center [445, 171] width 64 height 12
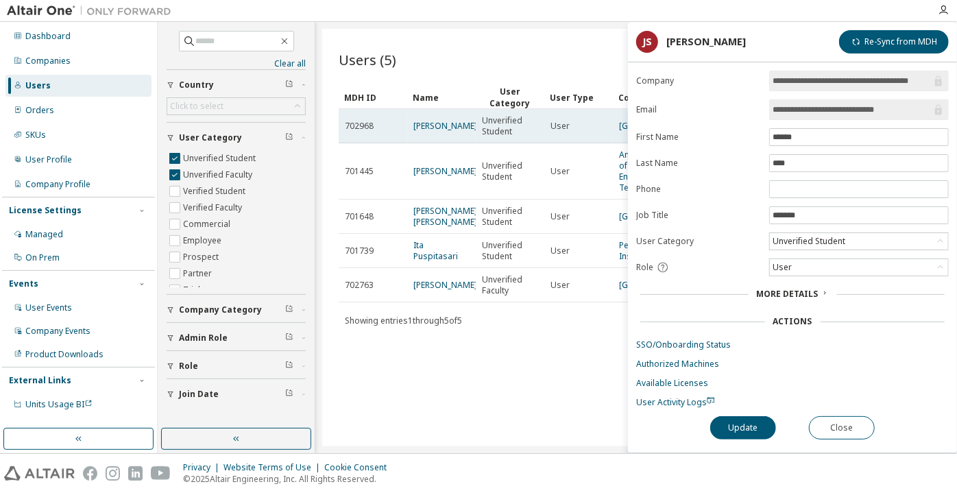
click at [443, 119] on td "[PERSON_NAME]" at bounding box center [441, 126] width 69 height 34
click at [442, 128] on link "[PERSON_NAME]" at bounding box center [445, 126] width 64 height 12
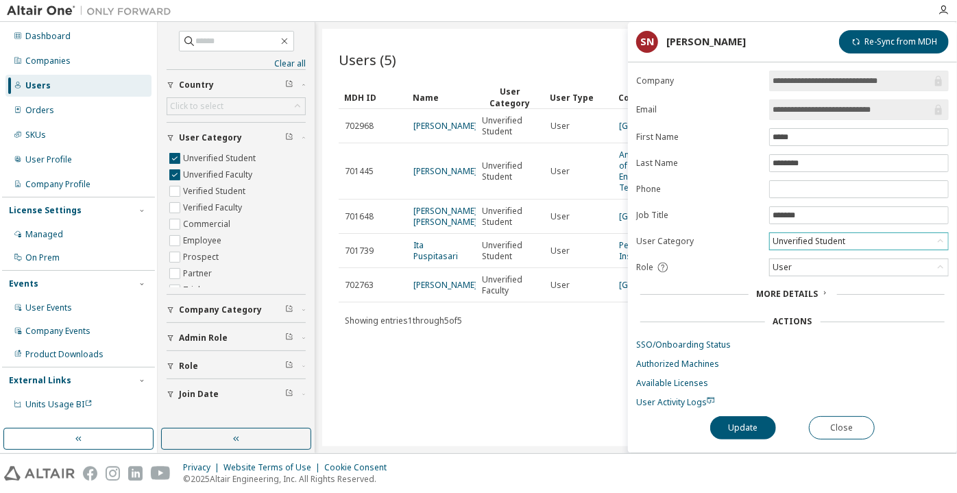
click at [799, 238] on div "Unverified Student" at bounding box center [809, 241] width 77 height 15
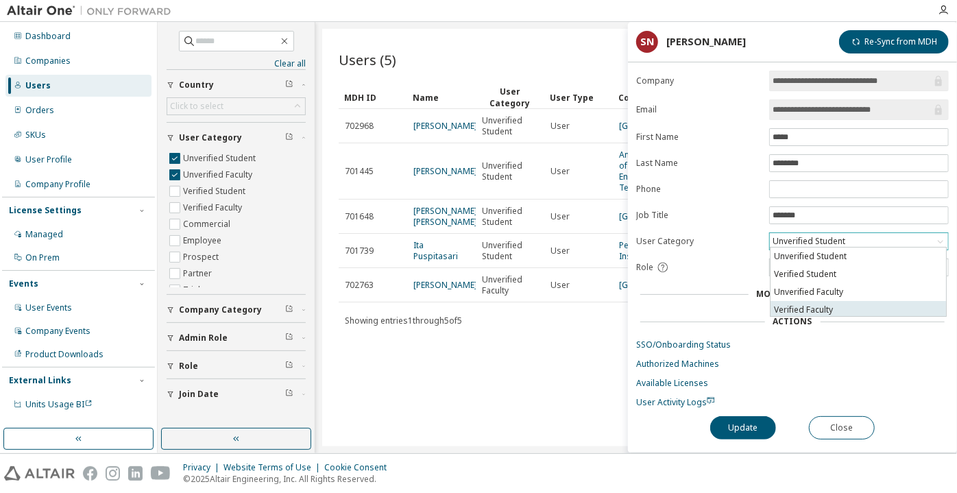
click at [800, 311] on li "Verified Faculty" at bounding box center [859, 310] width 176 height 18
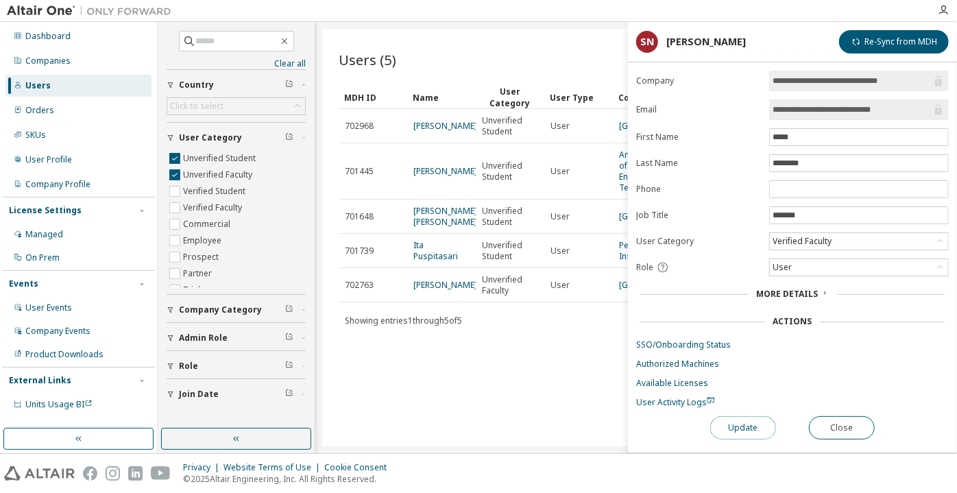
click at [749, 420] on button "Update" at bounding box center [743, 427] width 66 height 23
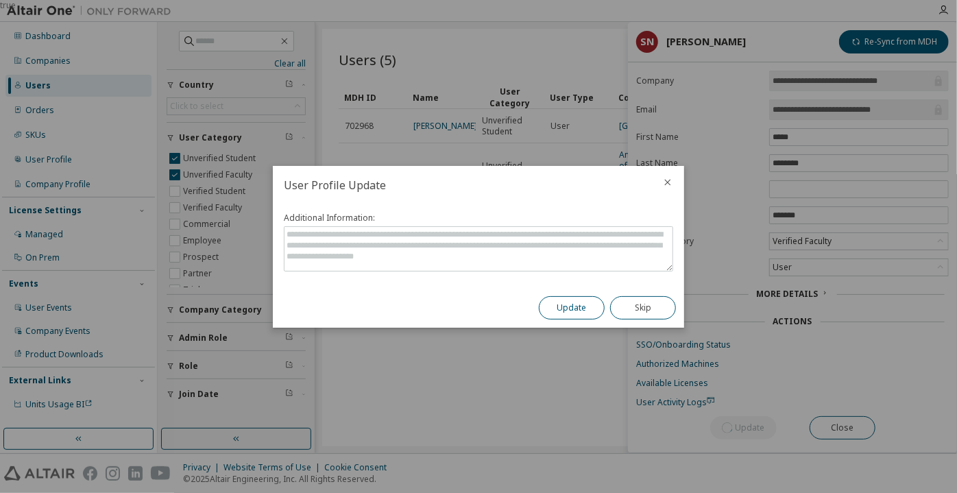
click at [579, 306] on button "Update" at bounding box center [572, 307] width 66 height 23
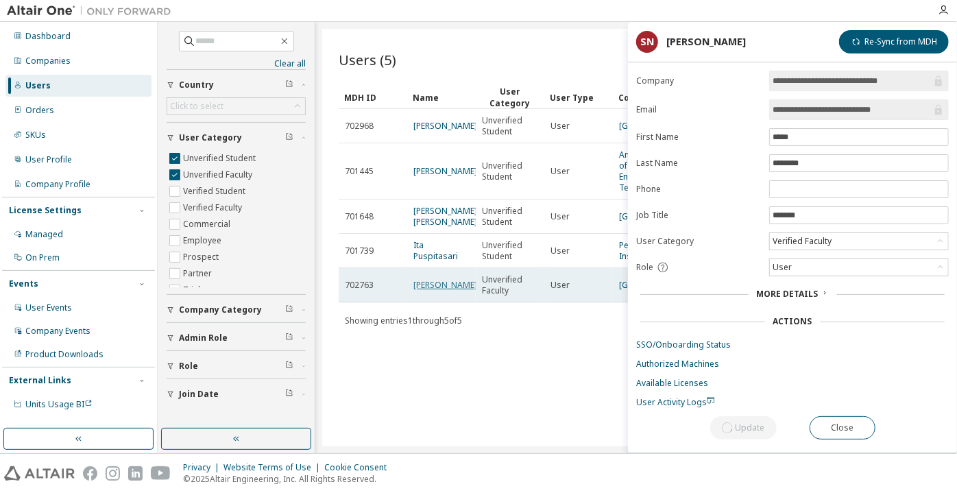
click at [429, 302] on td "[PERSON_NAME]" at bounding box center [441, 285] width 69 height 34
click at [431, 291] on link "[PERSON_NAME]" at bounding box center [445, 285] width 64 height 12
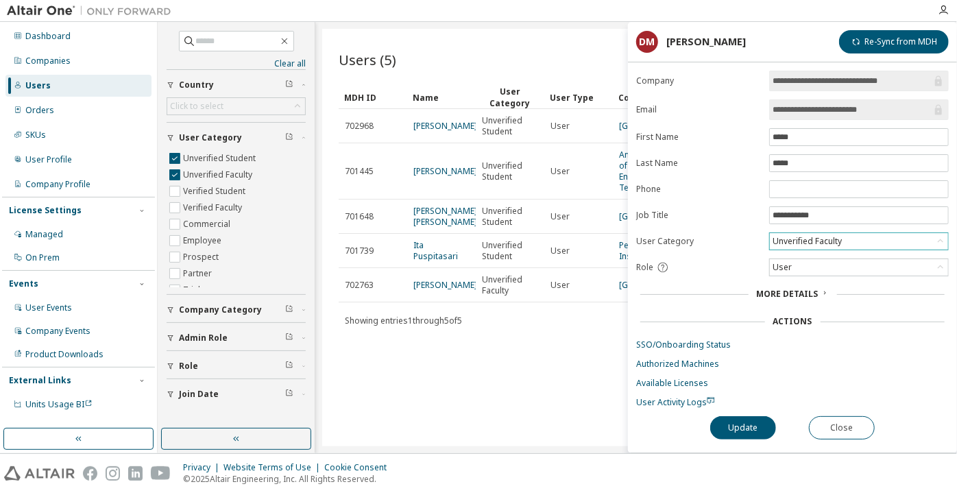
click at [800, 240] on div "Unverified Faculty" at bounding box center [807, 241] width 73 height 15
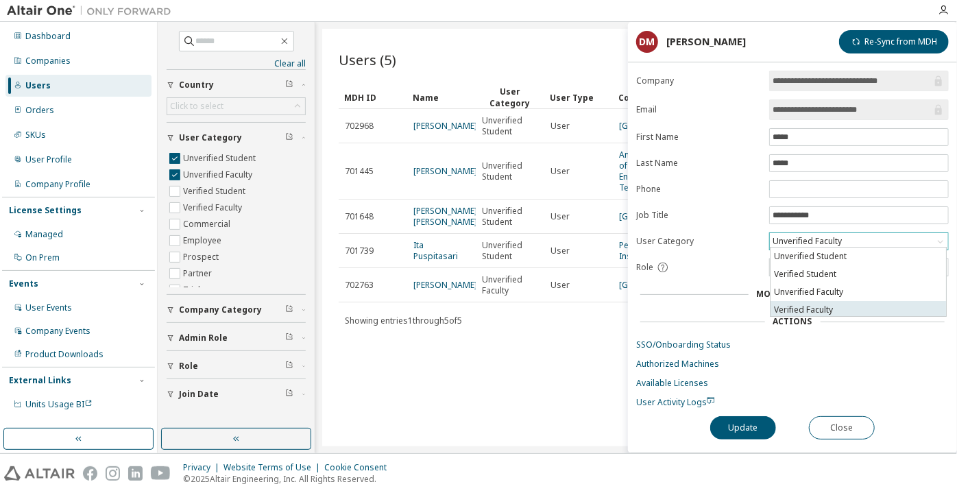
click at [804, 307] on li "Verified Faculty" at bounding box center [859, 310] width 176 height 18
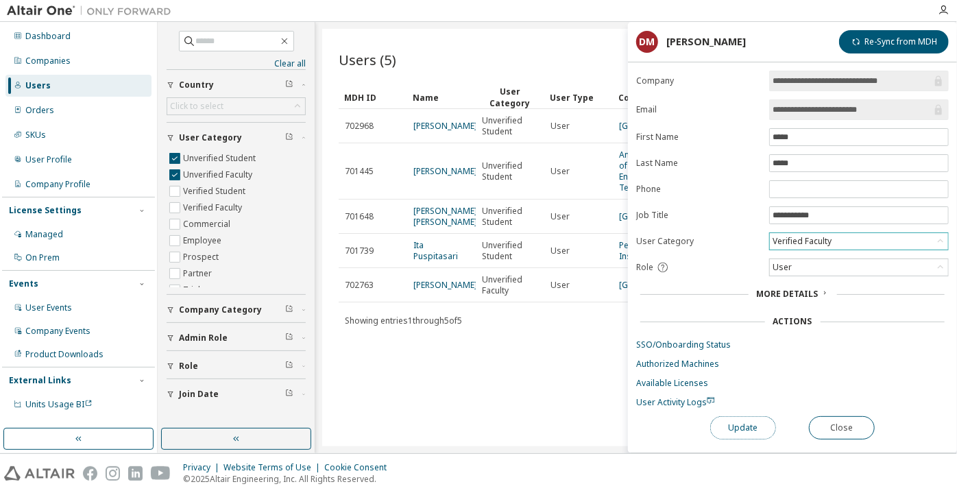
click at [728, 418] on button "Update" at bounding box center [743, 427] width 66 height 23
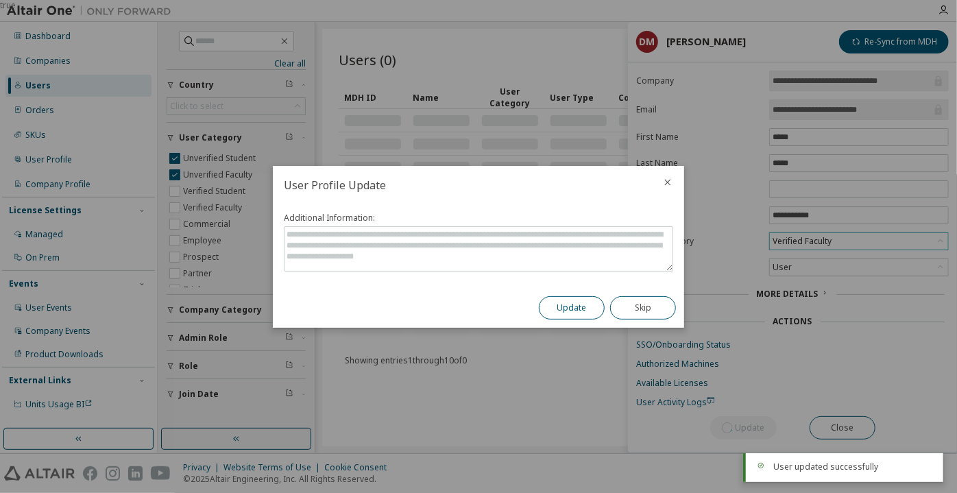
click at [598, 309] on button "Update" at bounding box center [572, 307] width 66 height 23
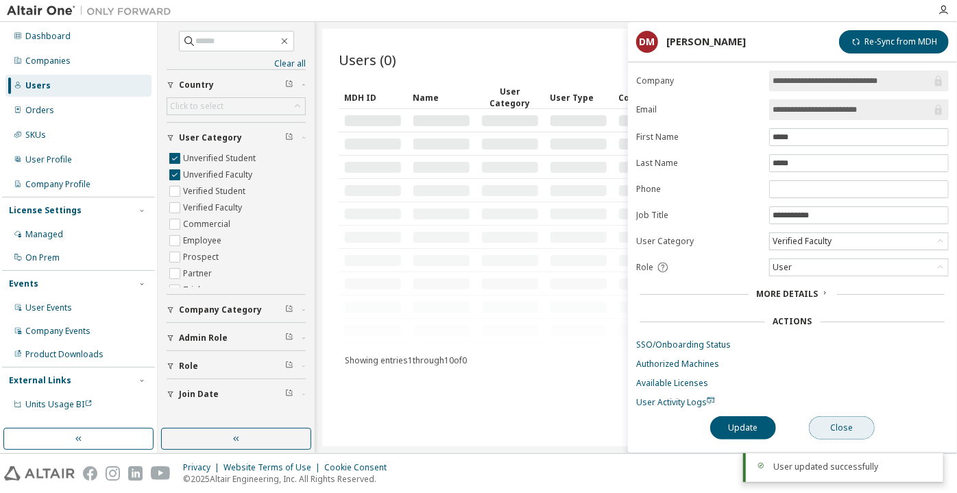
click at [831, 416] on button "Close" at bounding box center [842, 427] width 66 height 23
